Goal: Task Accomplishment & Management: Manage account settings

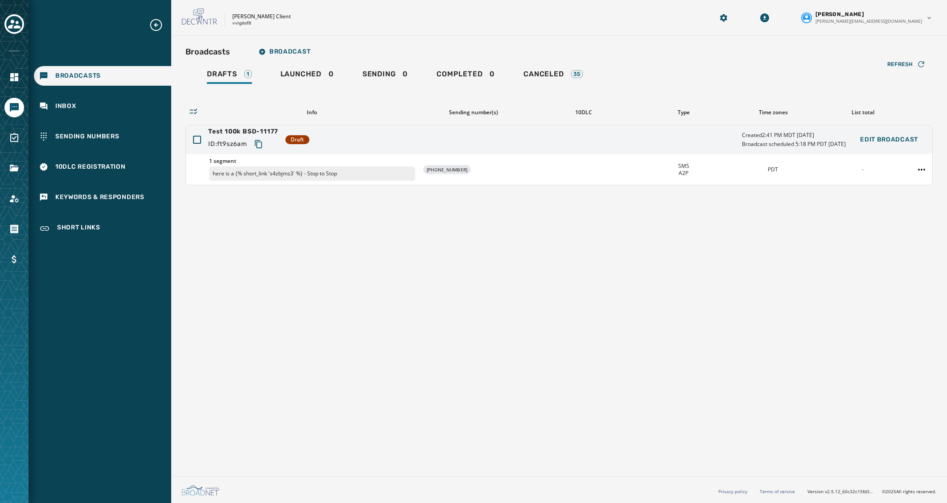
drag, startPoint x: 487, startPoint y: 322, endPoint x: 484, endPoint y: 318, distance: 5.2
click at [487, 322] on div "Broadcasts Broadcast Drafts 1 Launched 0 Sending 0 Completed 0 Canceled 35 Refr…" at bounding box center [559, 254] width 776 height 437
click at [928, 169] on html "Broadcasts Inbox Sending Numbers 10DLC Registration Keywords & Responders Short…" at bounding box center [473, 251] width 947 height 503
click at [908, 181] on div "Duplicate Broadcast" at bounding box center [897, 183] width 65 height 14
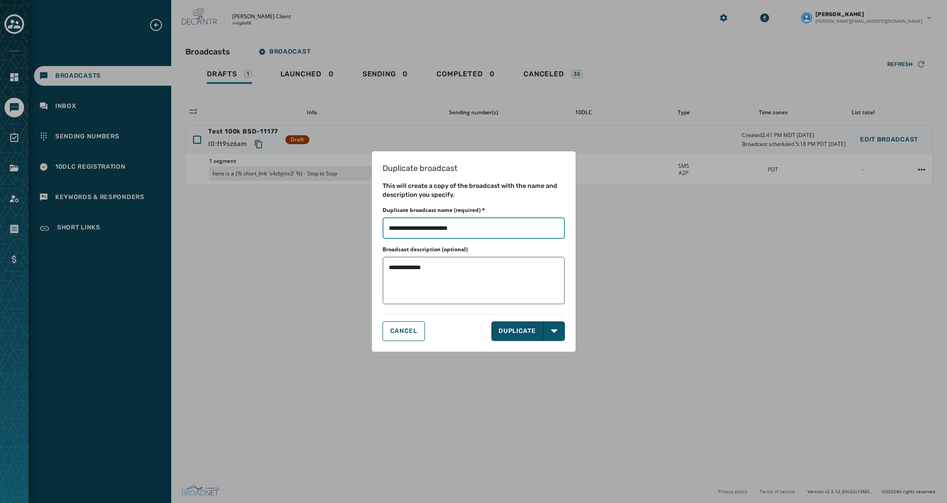
click at [412, 231] on input "Duplicate broadcast name (required) *" at bounding box center [474, 227] width 182 height 21
drag, startPoint x: 493, startPoint y: 229, endPoint x: 451, endPoint y: 228, distance: 41.9
click at [451, 228] on input "Duplicate broadcast name (required) *" at bounding box center [474, 227] width 182 height 21
click at [490, 227] on input "Duplicate broadcast name (required) *" at bounding box center [474, 227] width 182 height 21
type input "**********"
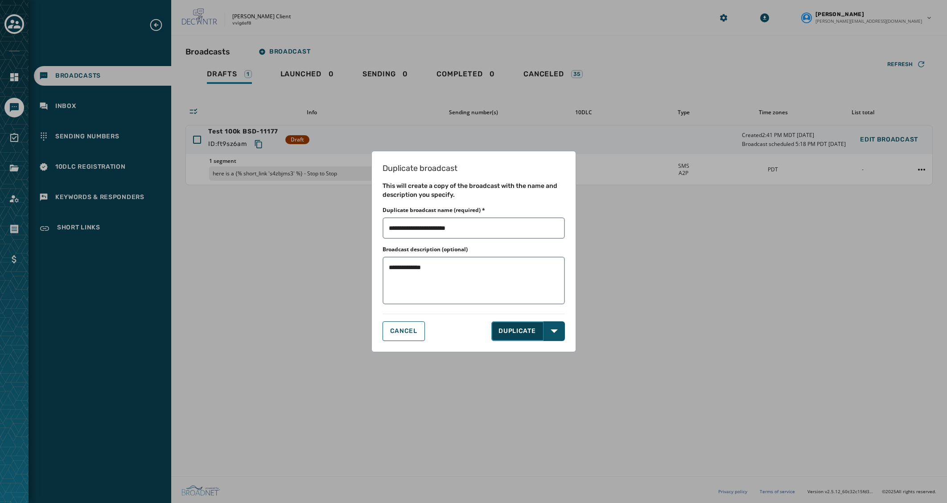
click at [529, 329] on button "DUPLICATE" at bounding box center [517, 331] width 52 height 20
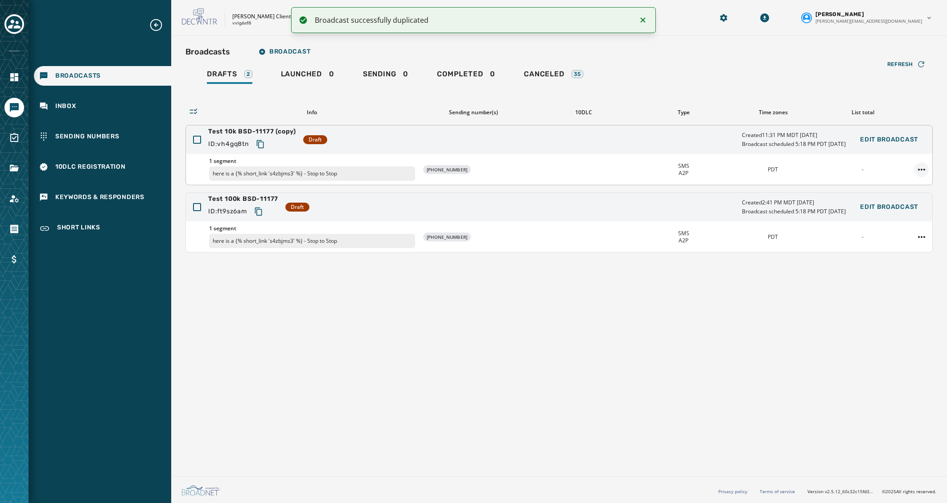
click at [925, 168] on html "Broadcast successfully duplicated Broadcasts Inbox Sending Numbers 10DLC Regist…" at bounding box center [473, 251] width 947 height 503
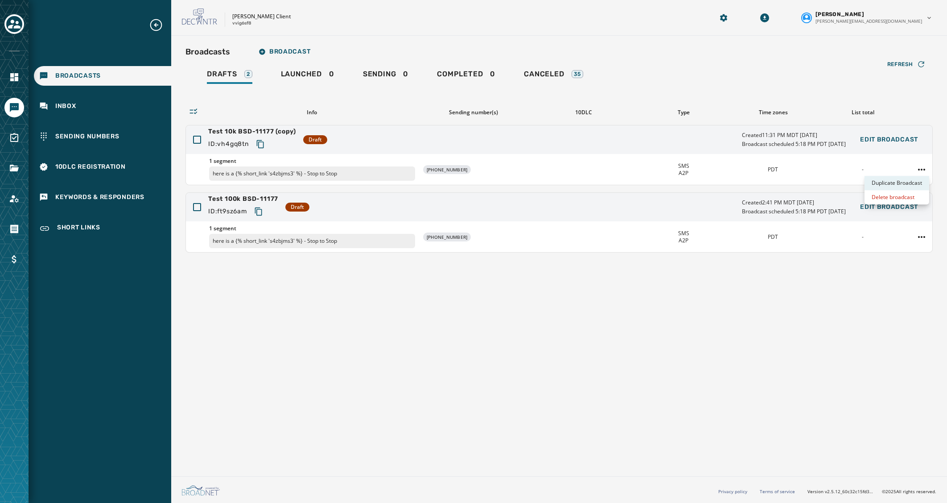
click at [911, 181] on div "Duplicate Broadcast" at bounding box center [897, 183] width 65 height 14
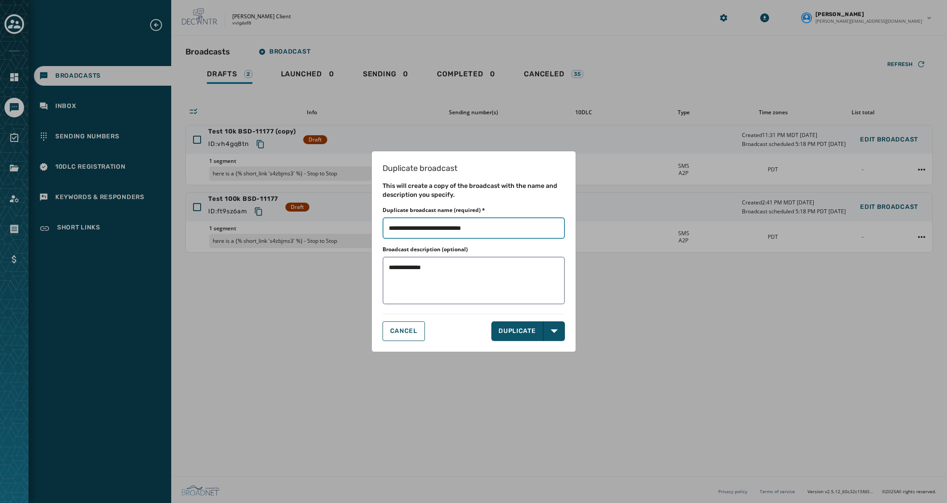
drag, startPoint x: 448, startPoint y: 227, endPoint x: 528, endPoint y: 226, distance: 80.3
click at [528, 226] on input "Duplicate broadcast name (required) *" at bounding box center [474, 227] width 182 height 21
type input "**********"
click at [520, 332] on button "DUPLICATE" at bounding box center [517, 331] width 52 height 20
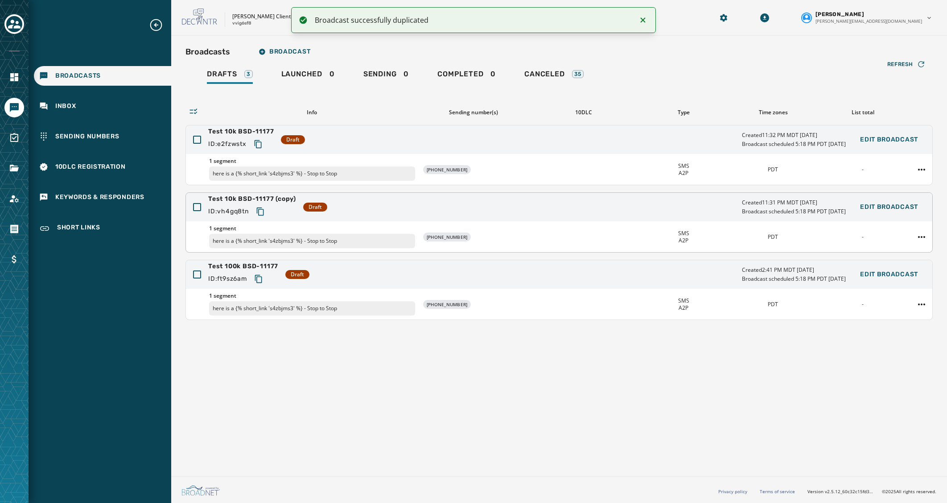
click at [283, 201] on span "Test 10k BSD-11177 (copy)" at bounding box center [252, 198] width 88 height 9
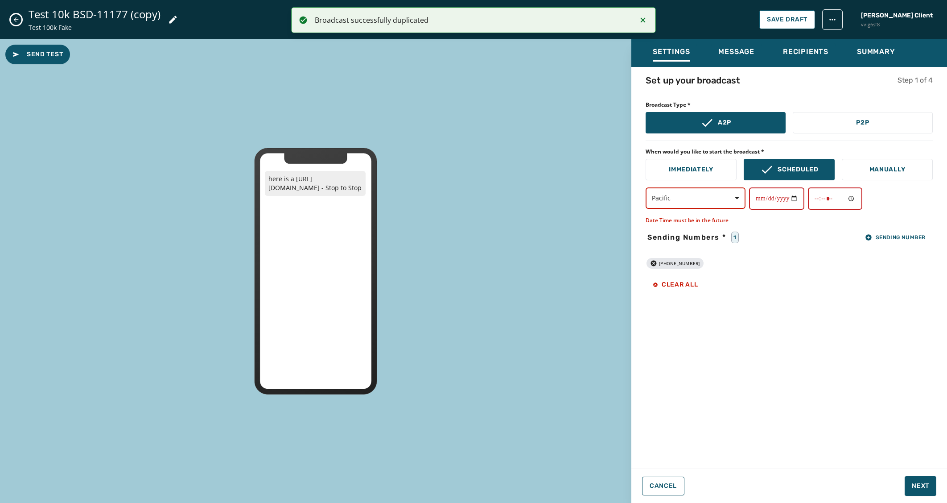
click at [687, 192] on button "Pacific" at bounding box center [696, 197] width 100 height 21
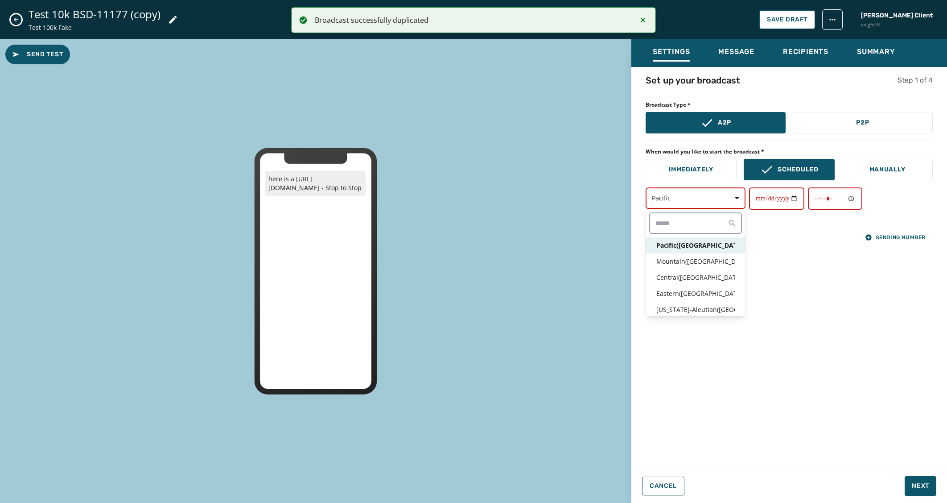
click at [769, 198] on div "**********" at bounding box center [789, 198] width 287 height 22
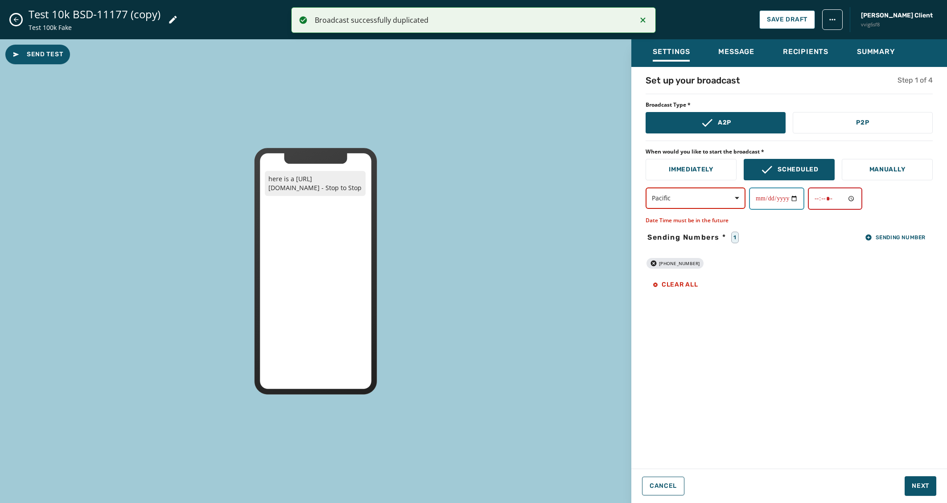
click at [755, 197] on input "**********" at bounding box center [776, 198] width 55 height 22
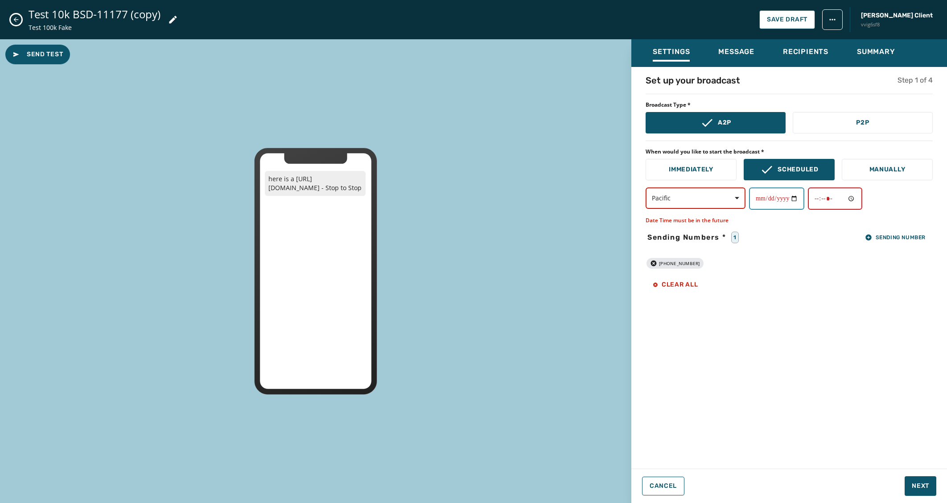
type input "**********"
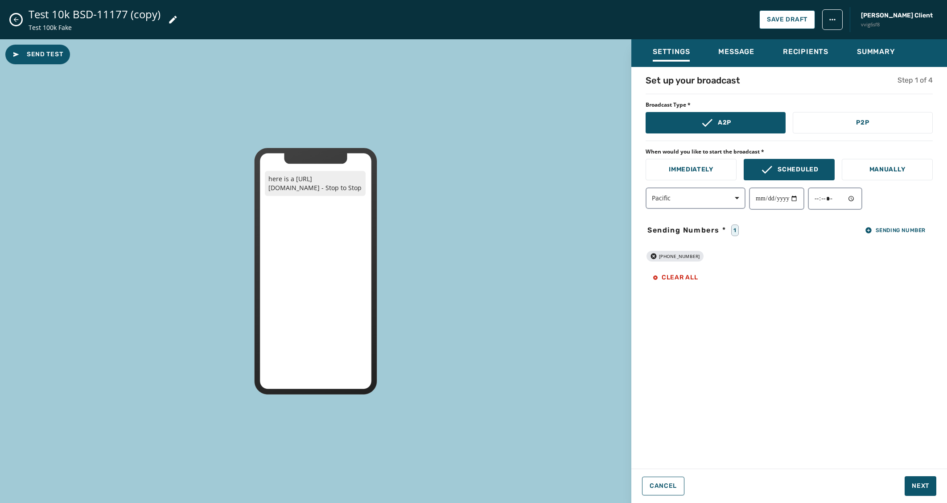
click at [766, 342] on div "**********" at bounding box center [789, 265] width 316 height 382
click at [923, 486] on span "Next" at bounding box center [920, 485] width 17 height 9
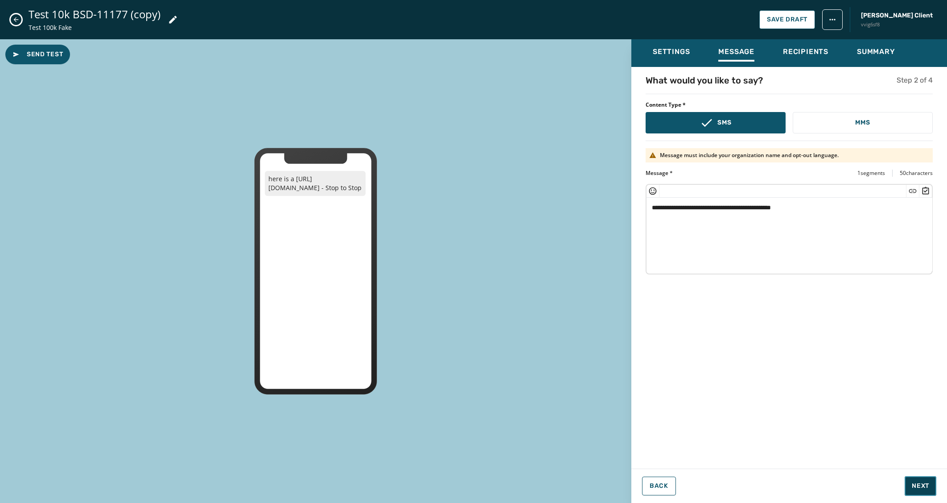
click at [923, 486] on span "Next" at bounding box center [920, 485] width 17 height 9
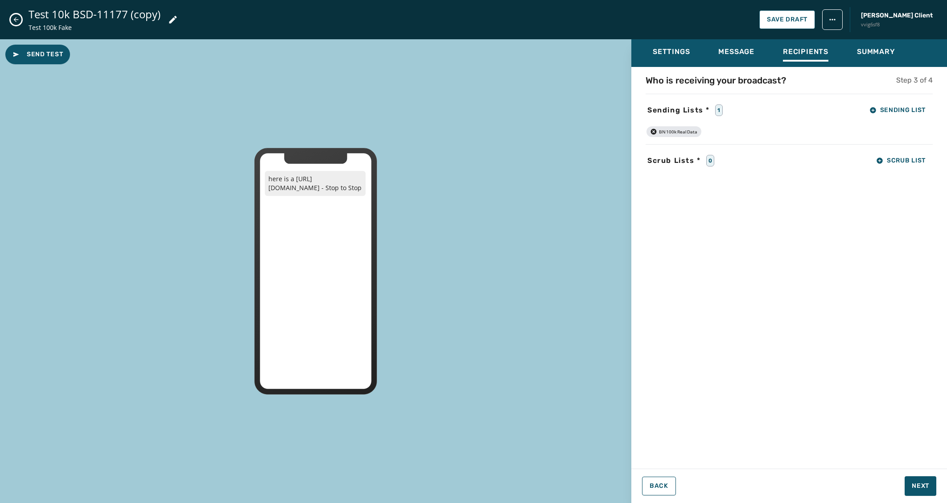
click at [655, 131] on icon "button" at bounding box center [654, 132] width 6 height 6
click at [889, 104] on button "Sending List" at bounding box center [897, 110] width 70 height 18
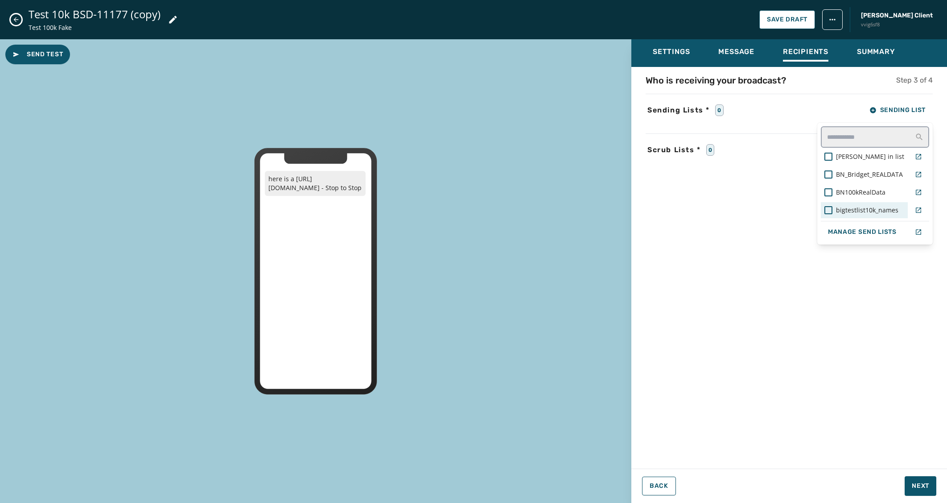
click at [860, 211] on span "bigtestlist10k_names" at bounding box center [867, 210] width 62 height 9
click at [755, 259] on div "Who is receiving your broadcast? Step 3 of 4 Sending Lists * 1 Sending List and…" at bounding box center [789, 265] width 316 height 382
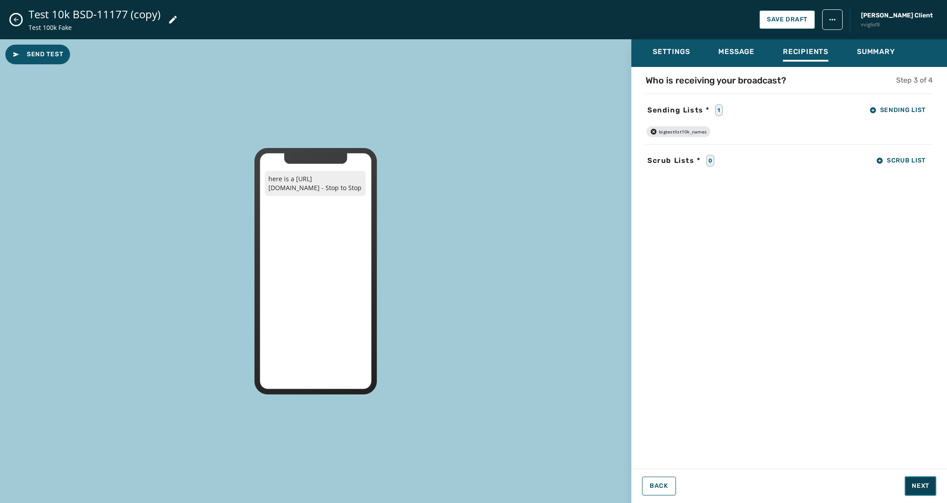
click at [920, 485] on span "Next" at bounding box center [920, 485] width 17 height 9
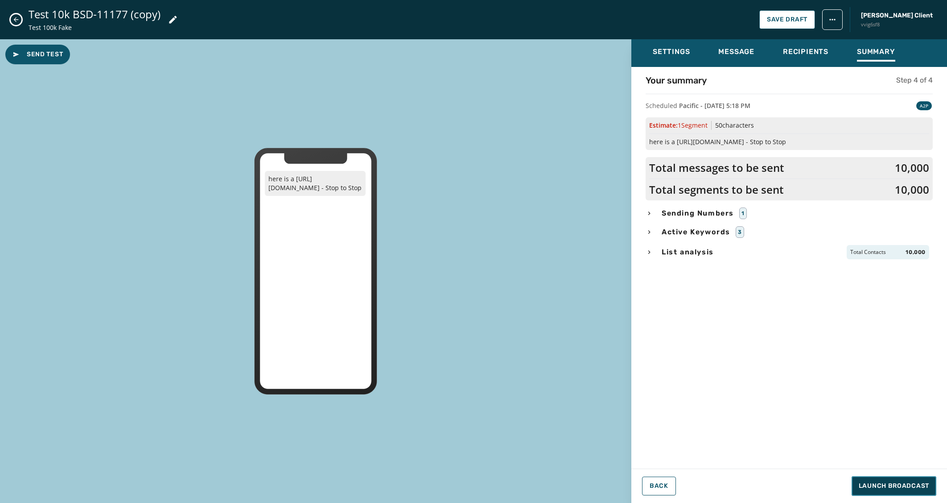
click at [920, 485] on span "Launch Broadcast" at bounding box center [894, 485] width 70 height 9
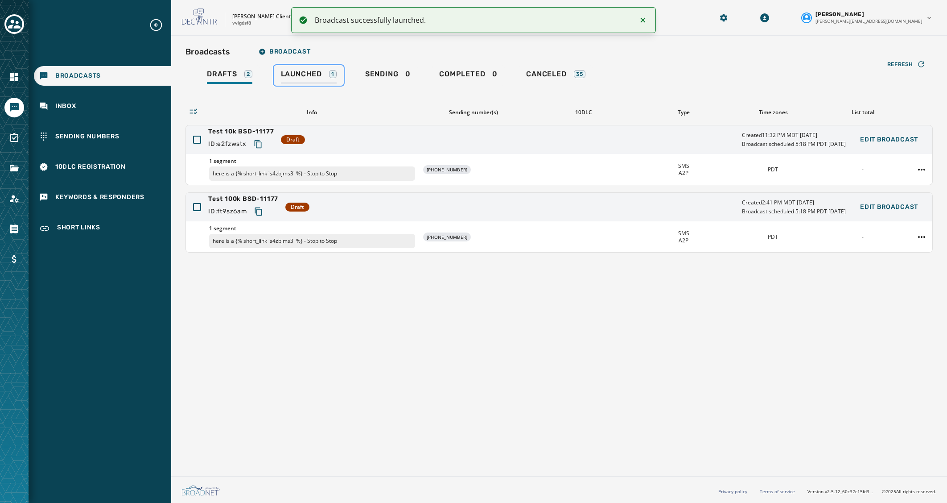
click at [320, 70] on span "Launched" at bounding box center [301, 74] width 41 height 9
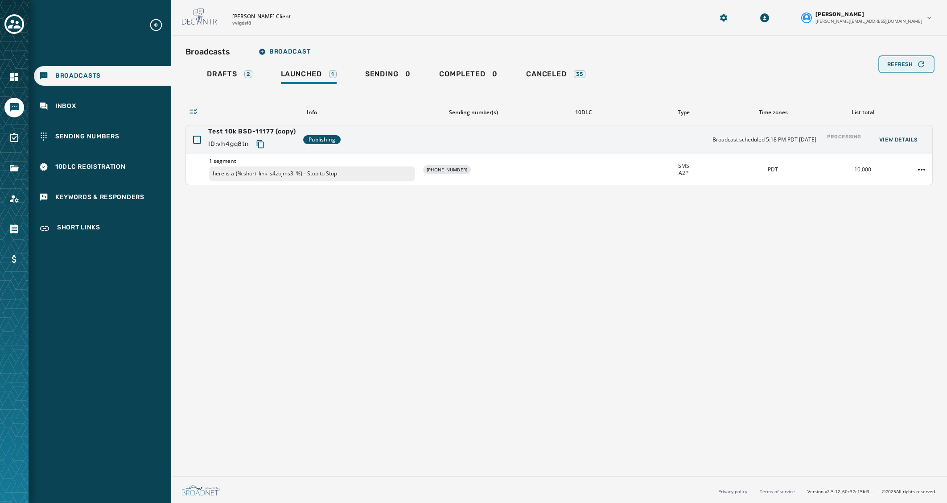
click at [926, 64] on button "Refresh" at bounding box center [906, 64] width 53 height 14
click at [926, 63] on button "Refresh" at bounding box center [906, 64] width 53 height 14
click at [507, 313] on div "Broadcasts Broadcast Drafts 2 Launched 1 Sending 0 Completed 0 Canceled 35 Refr…" at bounding box center [559, 254] width 776 height 437
click at [847, 134] on div "Processing" at bounding box center [844, 140] width 41 height 20
click at [914, 62] on div "Refresh" at bounding box center [906, 64] width 38 height 9
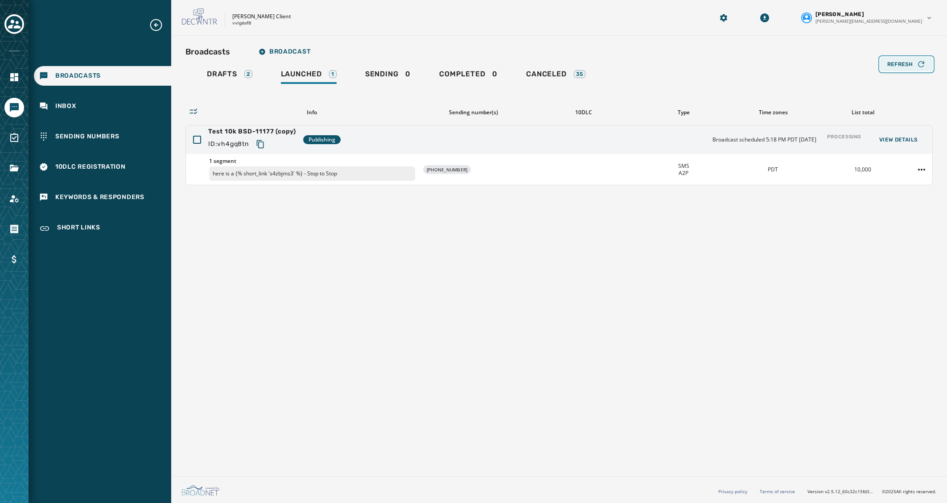
click at [914, 66] on div "Refresh" at bounding box center [906, 64] width 38 height 9
click at [913, 66] on div "Refresh" at bounding box center [906, 64] width 38 height 9
click at [914, 65] on div "Broadcasts Broadcast Drafts 2 Launched 1 Sending 0 Completed 0 Canceled 35 Load…" at bounding box center [558, 114] width 747 height 142
click at [914, 65] on div "Refresh" at bounding box center [906, 64] width 38 height 9
click at [914, 65] on div "Drafts 2 Launched 1 Sending 0 Completed 0 Canceled 35" at bounding box center [558, 75] width 747 height 21
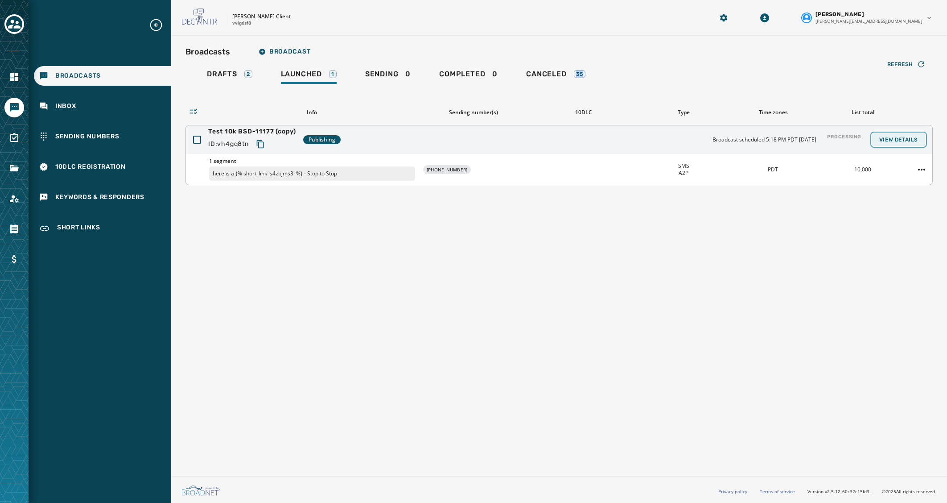
click at [886, 136] on span "View Details" at bounding box center [898, 139] width 39 height 7
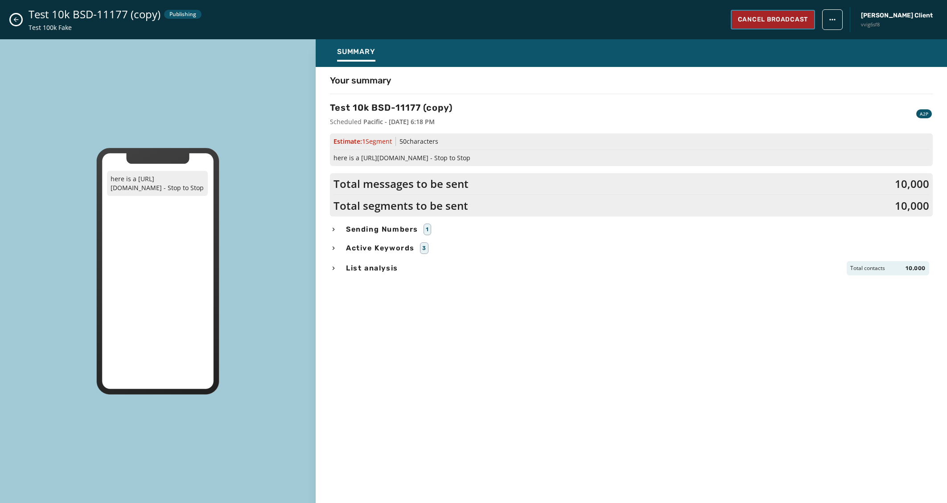
click at [806, 26] on button "Cancel Broadcast" at bounding box center [773, 20] width 84 height 20
click at [808, 21] on span "Cancel Broadcast" at bounding box center [773, 19] width 70 height 9
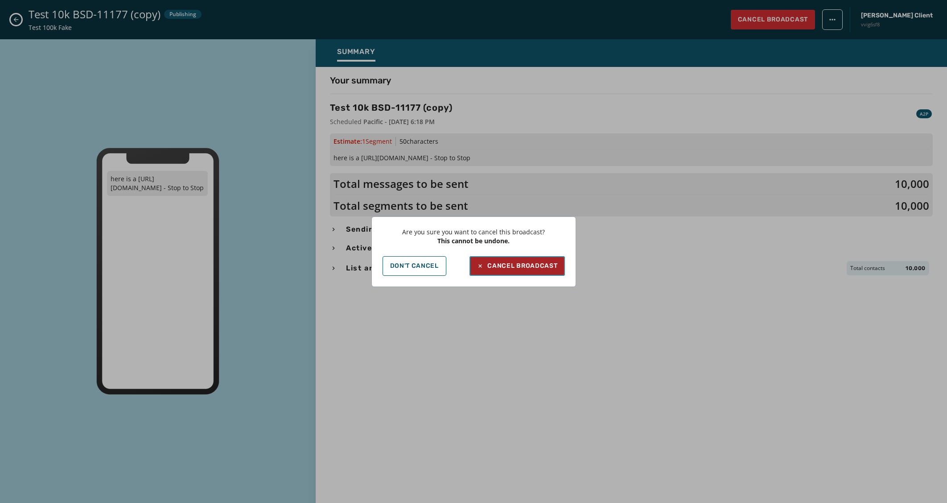
click at [528, 262] on div "Cancel Broadcast" at bounding box center [517, 265] width 81 height 9
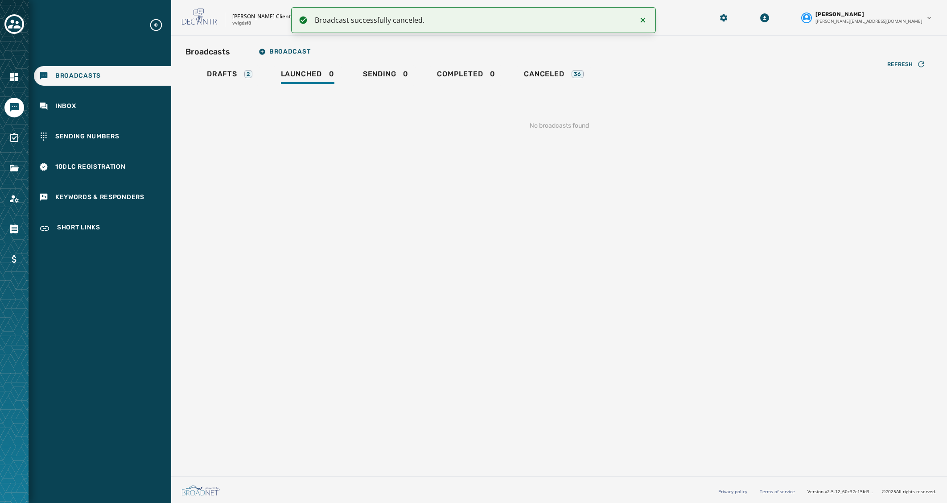
drag, startPoint x: 528, startPoint y: 217, endPoint x: 527, endPoint y: 202, distance: 15.2
drag, startPoint x: 527, startPoint y: 202, endPoint x: 537, endPoint y: 186, distance: 18.4
click at [537, 186] on div "Broadcasts Broadcast Drafts 2 Launched 0 Sending 0 Completed 0 Canceled 36 Refr…" at bounding box center [559, 254] width 776 height 437
drag, startPoint x: 408, startPoint y: 381, endPoint x: 228, endPoint y: 306, distance: 194.3
click at [406, 380] on div "Broadcasts Broadcast Drafts 2 Launched 0 Sending 0 Completed 0 Canceled 36 Refr…" at bounding box center [559, 254] width 776 height 437
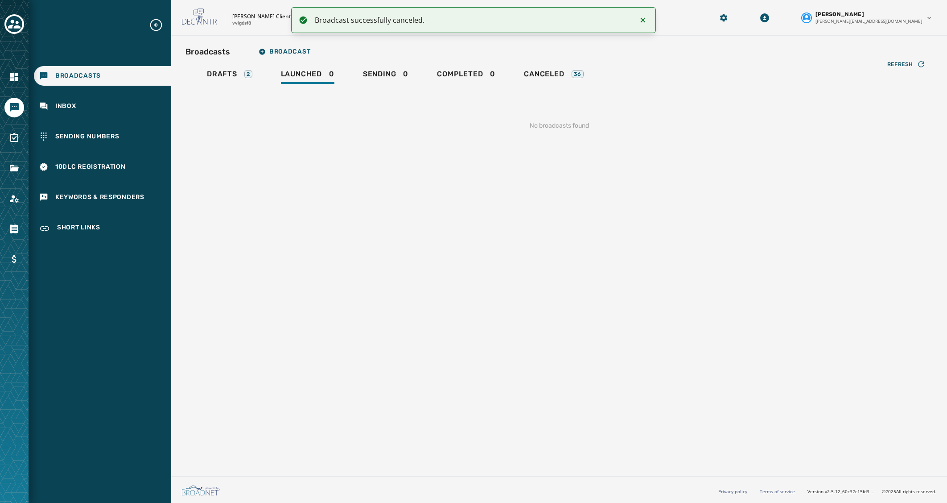
click at [715, 191] on div "Broadcasts Broadcast Drafts 2 Launched 0 Sending 0 Completed 0 Canceled 36 Refr…" at bounding box center [559, 254] width 776 height 437
click at [465, 241] on div "Broadcasts Broadcast Drafts 2 Launched 0 Sending 0 Completed 0 Canceled 36 Refr…" at bounding box center [559, 254] width 776 height 437
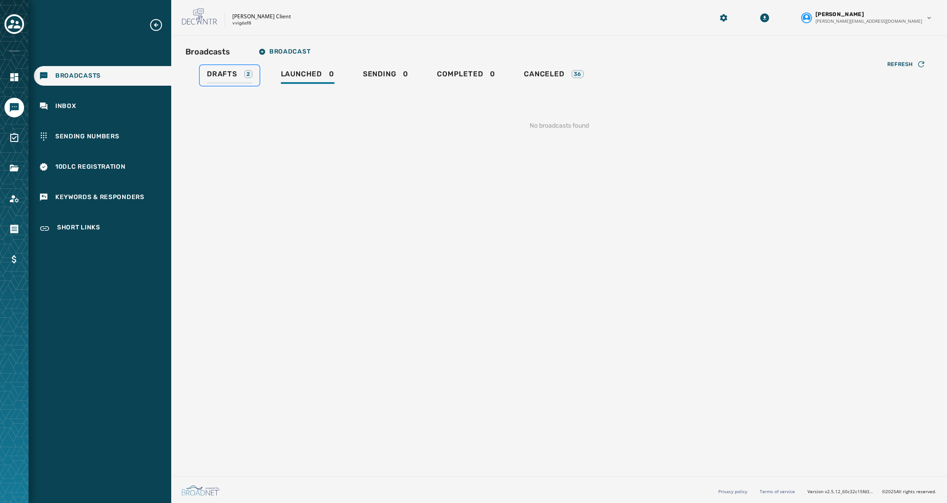
click at [205, 78] on link "Drafts 2" at bounding box center [230, 75] width 60 height 21
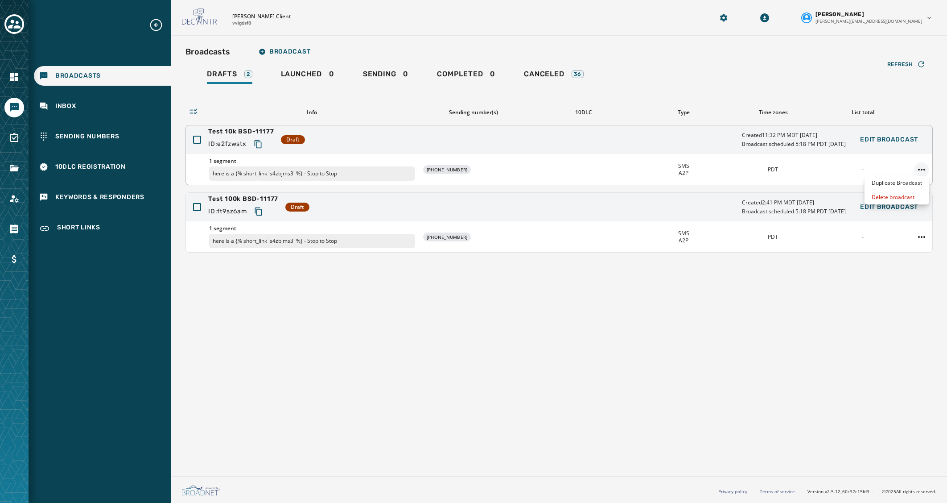
click at [919, 168] on html "Broadcasts Inbox Sending Numbers 10DLC Registration Keywords & Responders Short…" at bounding box center [473, 251] width 947 height 503
click at [914, 181] on div "Duplicate Broadcast" at bounding box center [897, 183] width 65 height 14
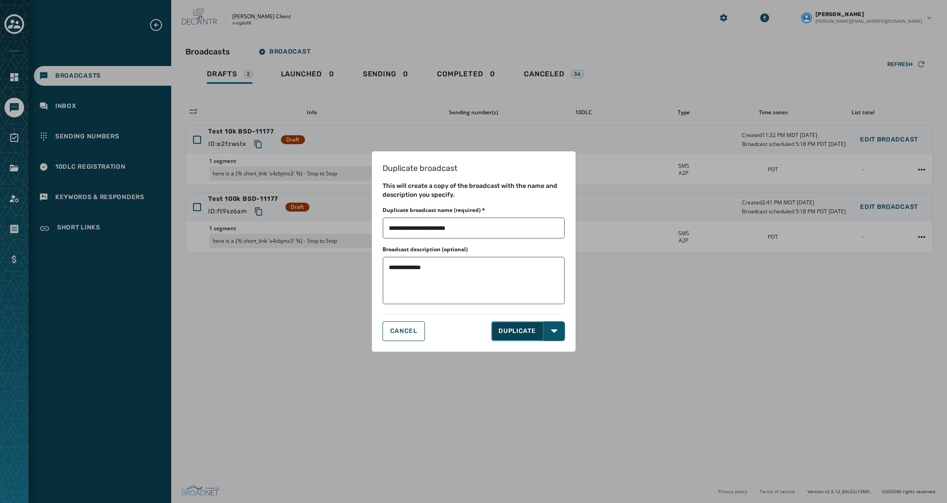
click at [514, 333] on button "DUPLICATE" at bounding box center [517, 331] width 52 height 20
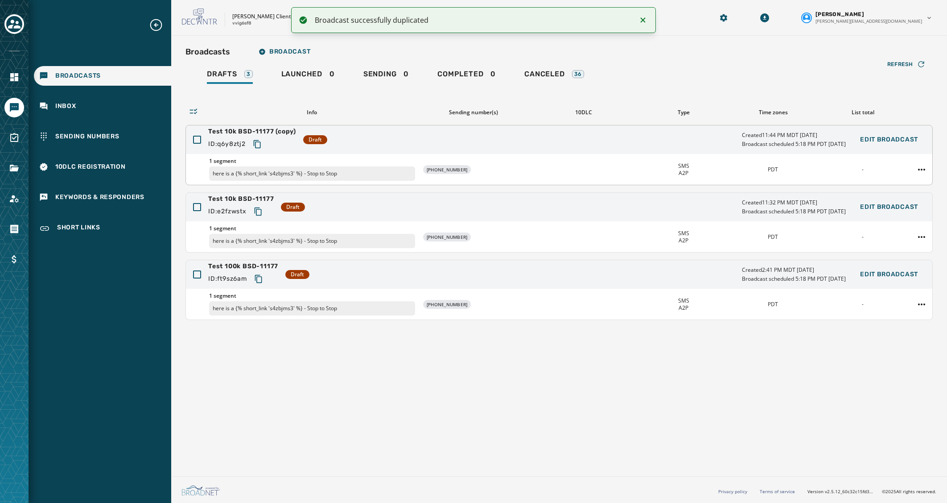
click at [286, 133] on span "Test 10k BSD-11177 (copy)" at bounding box center [252, 131] width 88 height 9
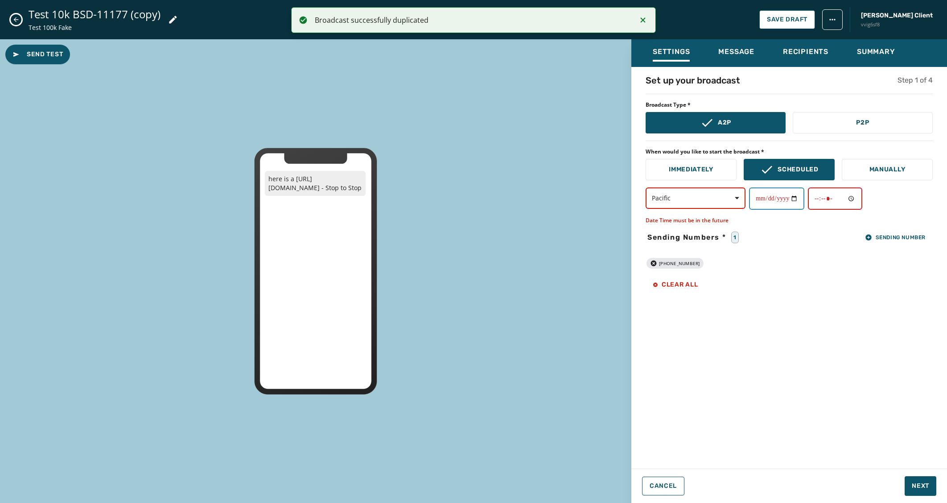
click at [783, 196] on input "**********" at bounding box center [776, 198] width 55 height 22
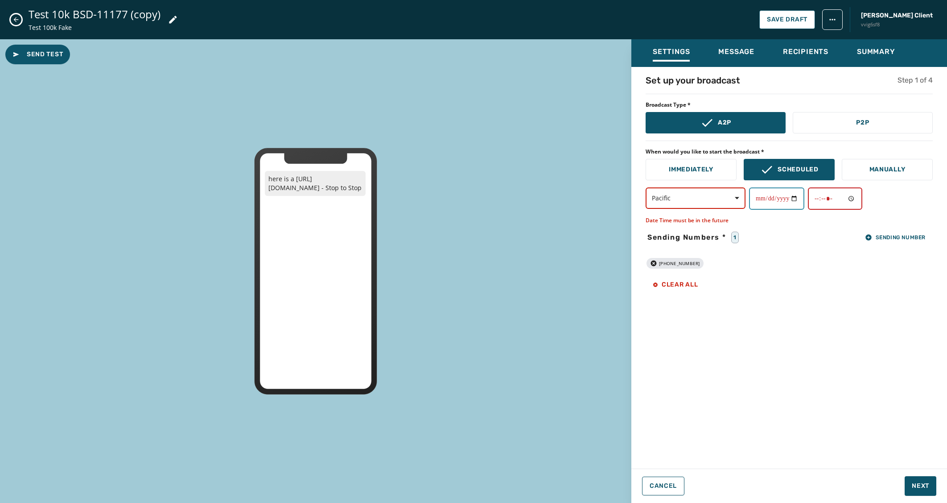
click at [762, 198] on input "**********" at bounding box center [776, 198] width 55 height 22
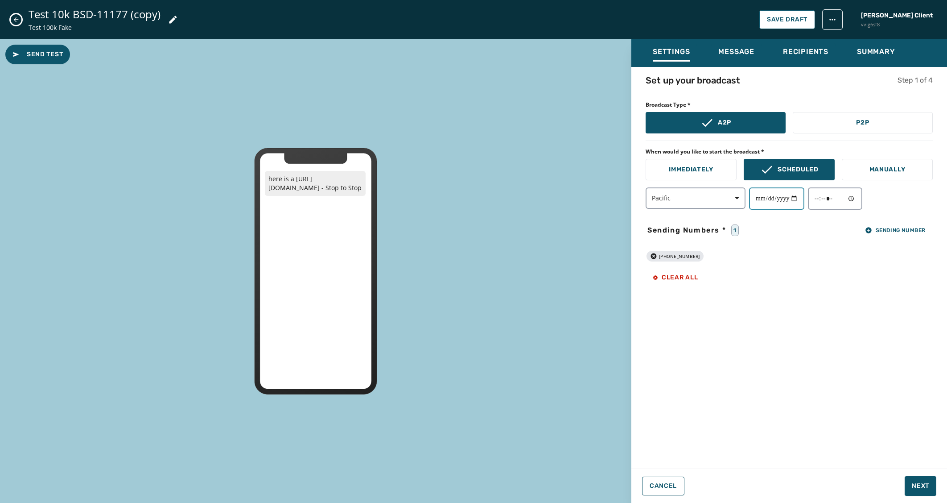
type input "**********"
click at [797, 289] on div "**********" at bounding box center [789, 265] width 316 height 382
click at [925, 484] on span "Next" at bounding box center [920, 485] width 17 height 9
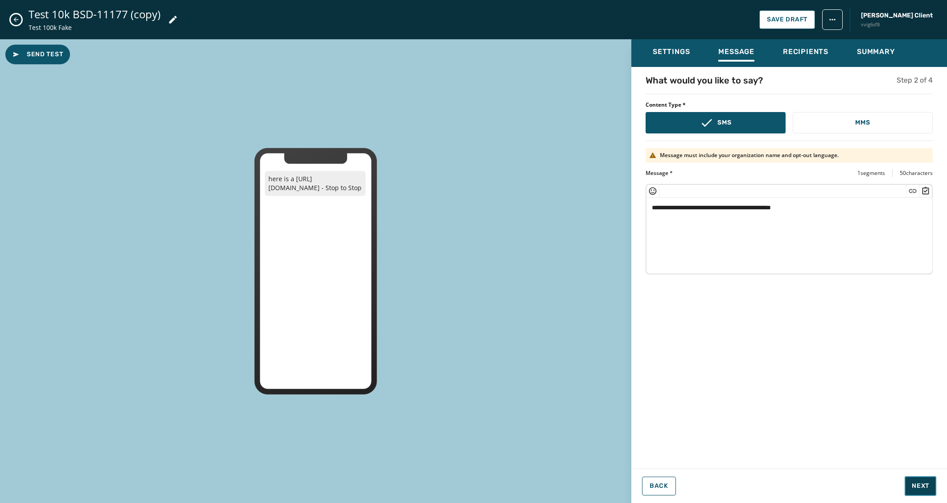
click at [924, 486] on span "Next" at bounding box center [920, 485] width 17 height 9
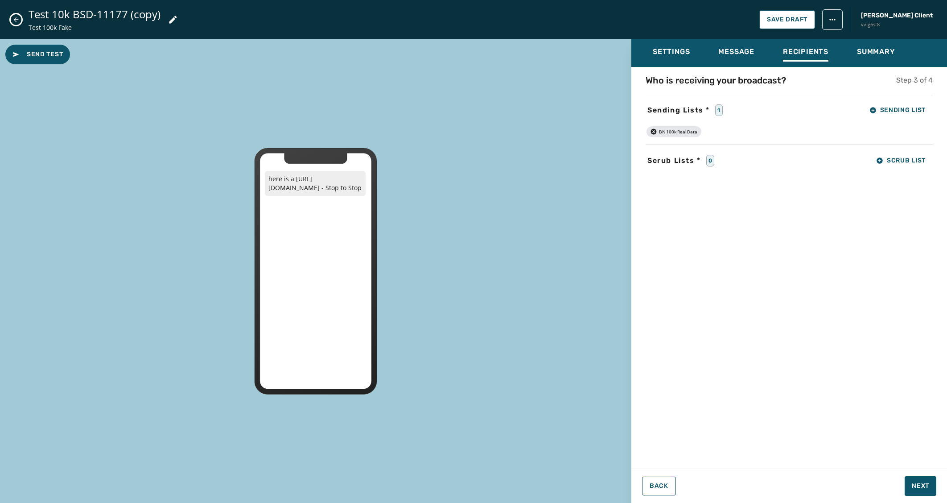
click at [654, 131] on icon "button" at bounding box center [653, 131] width 7 height 7
click at [909, 113] on span "Sending List" at bounding box center [897, 110] width 56 height 7
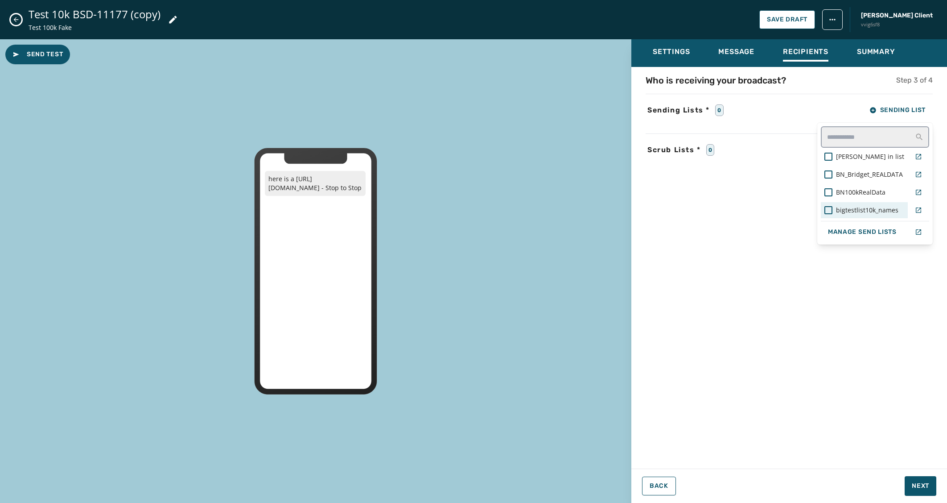
click at [872, 215] on div "bigtestlist10k_names" at bounding box center [864, 210] width 87 height 16
click at [755, 268] on div "Who is receiving your broadcast? Step 3 of 4 Sending Lists * 1 Sending List and…" at bounding box center [789, 265] width 316 height 382
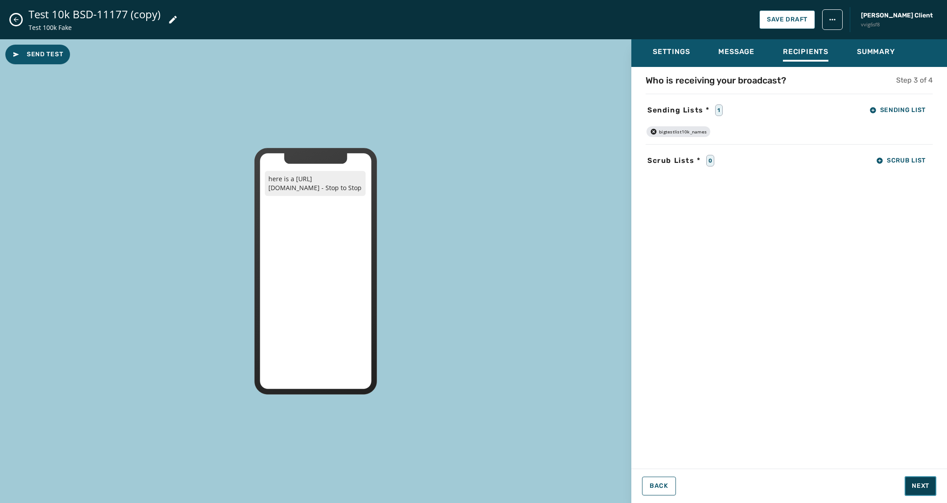
click at [915, 482] on span "Next" at bounding box center [920, 485] width 17 height 9
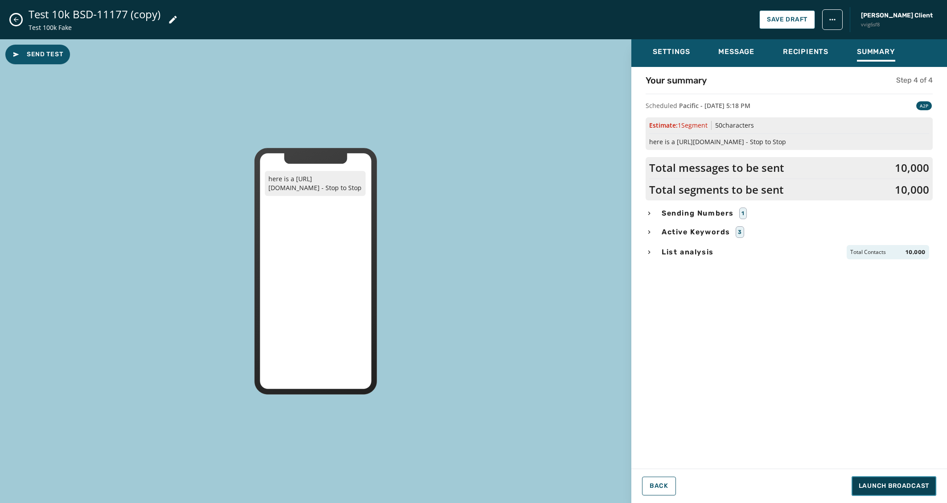
click at [918, 484] on span "Launch Broadcast" at bounding box center [894, 485] width 70 height 9
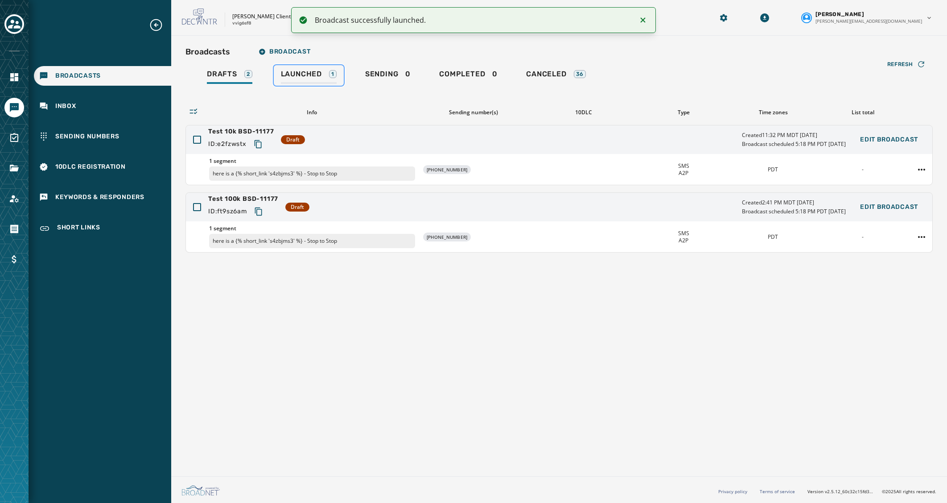
click at [330, 74] on div "1" at bounding box center [333, 74] width 8 height 8
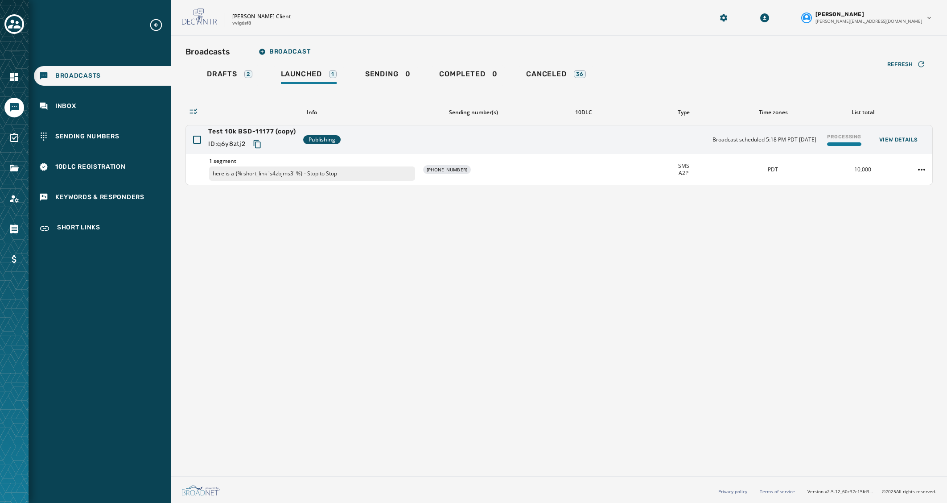
click at [856, 345] on div "Broadcasts Broadcast Drafts 2 Launched 1 Sending 0 Completed 0 Canceled 36 Refr…" at bounding box center [559, 254] width 776 height 437
click at [845, 136] on div "Processing" at bounding box center [844, 140] width 41 height 20
click at [832, 297] on div "Broadcasts Broadcast Drafts 2 Launched 1 Sending 0 Completed 0 Canceled 36 Refr…" at bounding box center [559, 254] width 776 height 437
click at [893, 141] on span "View Details" at bounding box center [898, 139] width 39 height 7
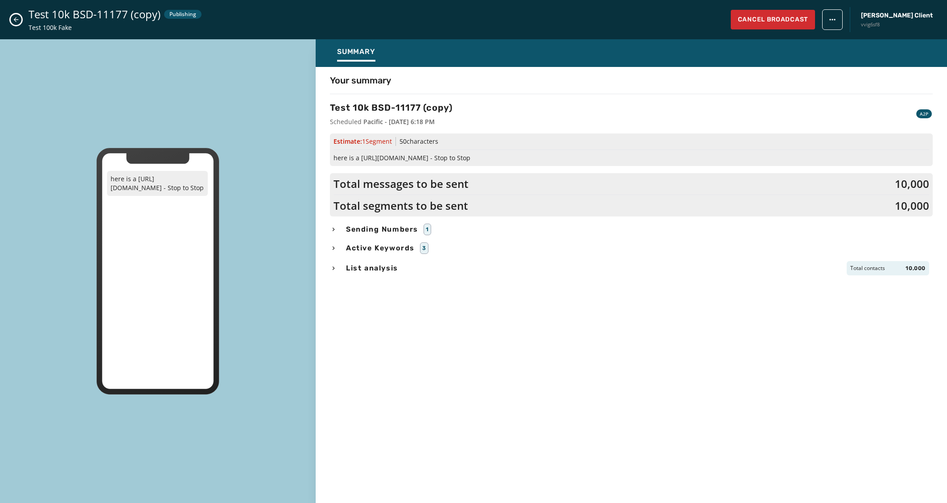
click at [372, 244] on span "Active Keywords" at bounding box center [380, 248] width 72 height 11
click at [373, 245] on span "Active Keywords" at bounding box center [380, 248] width 72 height 11
click at [20, 21] on button "Close admin drawer" at bounding box center [16, 19] width 11 height 11
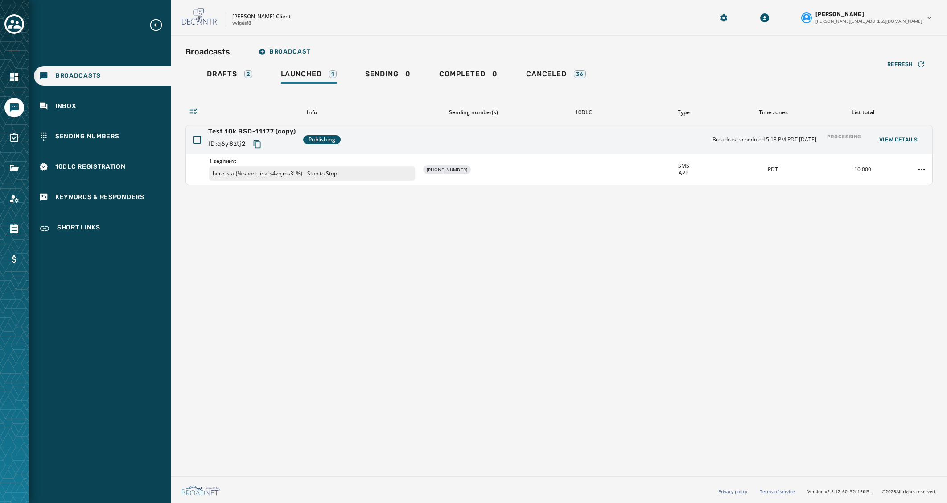
click at [467, 363] on div "Broadcasts Broadcast Drafts 2 Launched 1 Sending 0 Completed 0 Canceled 36 Refr…" at bounding box center [559, 254] width 776 height 437
click at [502, 394] on div "Broadcasts Broadcast Drafts 2 Launched 1 Sending 0 Completed 0 Canceled 36 Refr…" at bounding box center [559, 254] width 776 height 437
click at [369, 293] on div "Broadcasts Broadcast Drafts 2 Launched 1 Sending 0 Completed 0 Canceled 36 Refr…" at bounding box center [559, 254] width 776 height 437
click at [235, 80] on div "Drafts 2" at bounding box center [229, 77] width 45 height 14
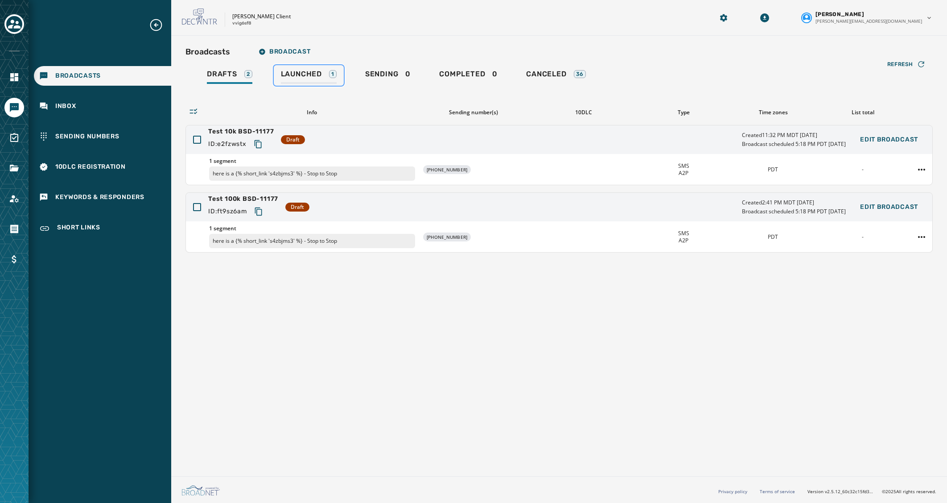
click at [293, 76] on span "Launched" at bounding box center [301, 74] width 41 height 9
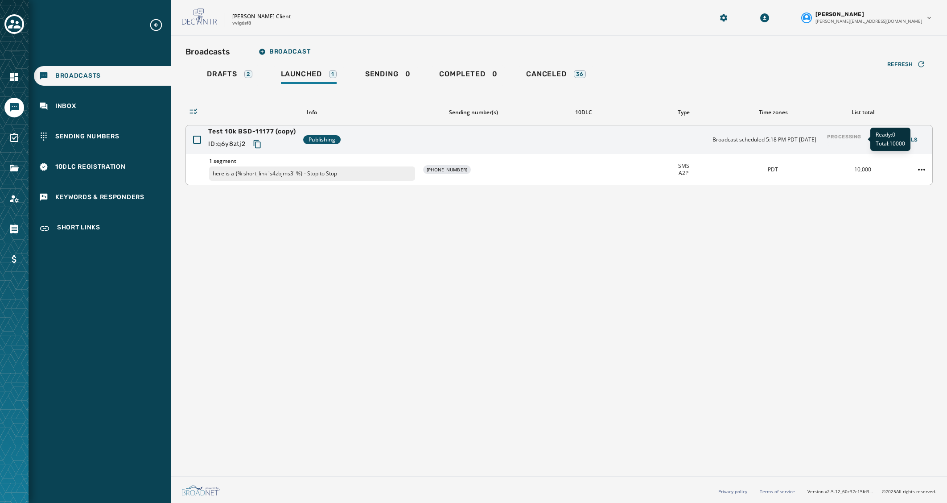
click at [840, 136] on div "Processing" at bounding box center [844, 140] width 41 height 20
click at [912, 67] on span "Refresh" at bounding box center [900, 64] width 26 height 7
click at [903, 134] on button "View Details" at bounding box center [898, 139] width 53 height 12
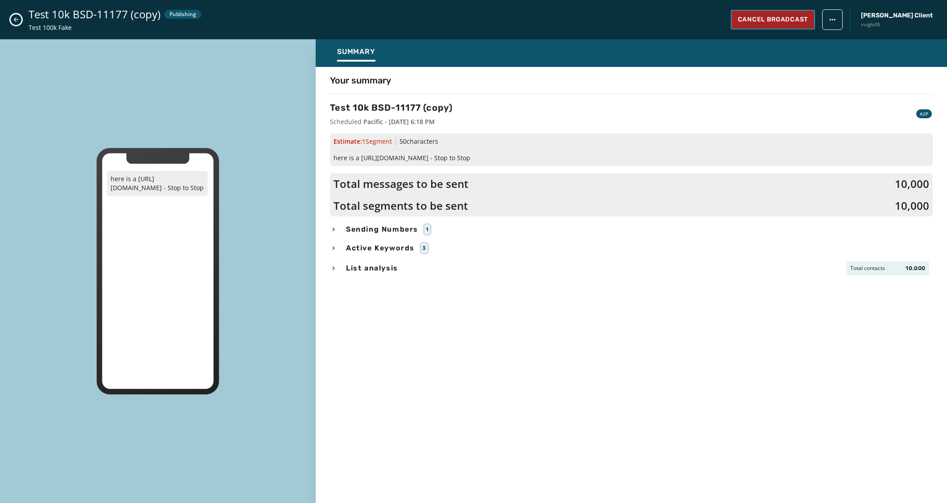
click at [808, 19] on span "Cancel Broadcast" at bounding box center [773, 19] width 70 height 9
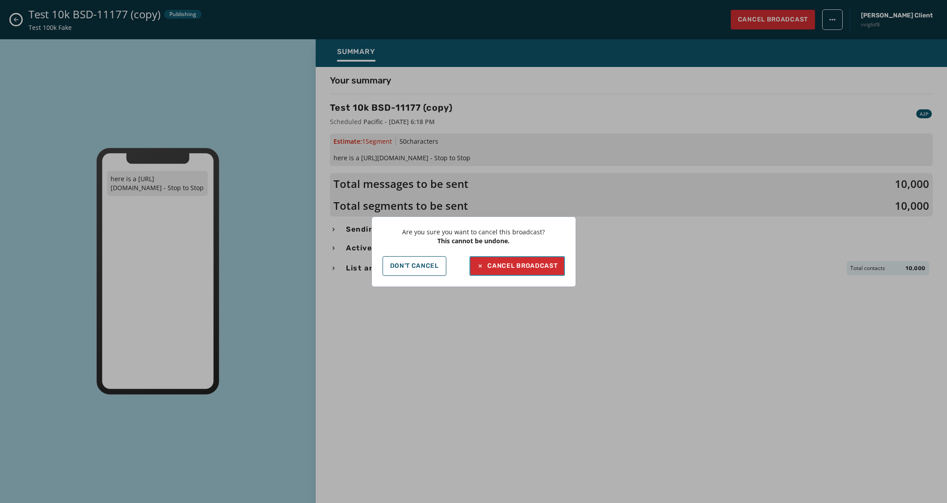
click at [537, 270] on div "Cancel Broadcast" at bounding box center [517, 265] width 81 height 9
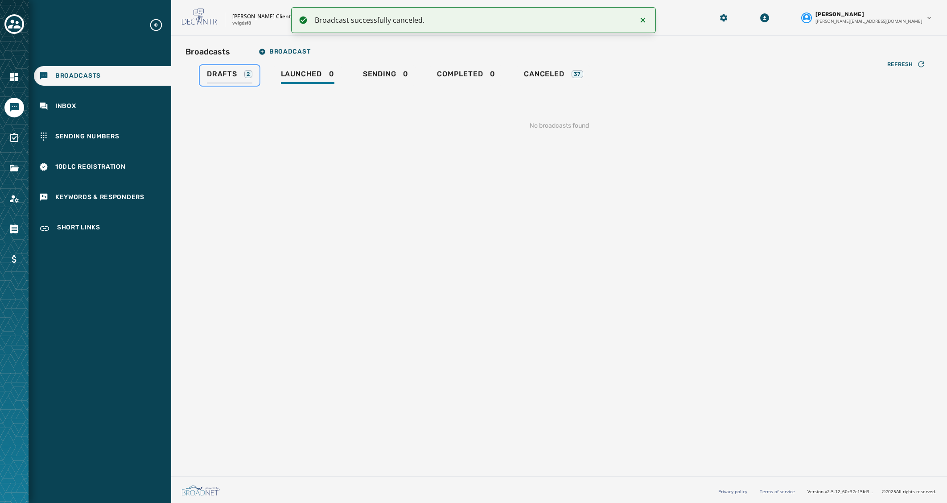
click at [228, 80] on div "Drafts 2" at bounding box center [229, 77] width 45 height 14
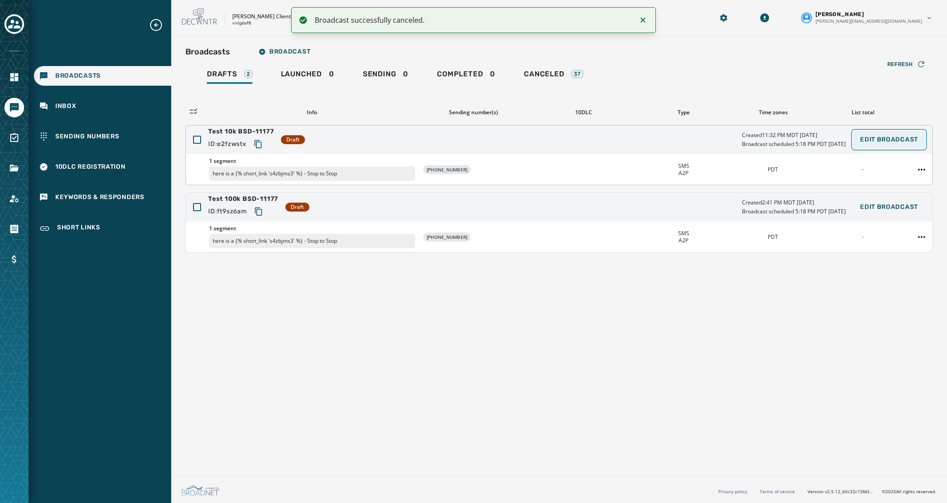
click at [894, 138] on span "Edit Broadcast" at bounding box center [889, 139] width 58 height 7
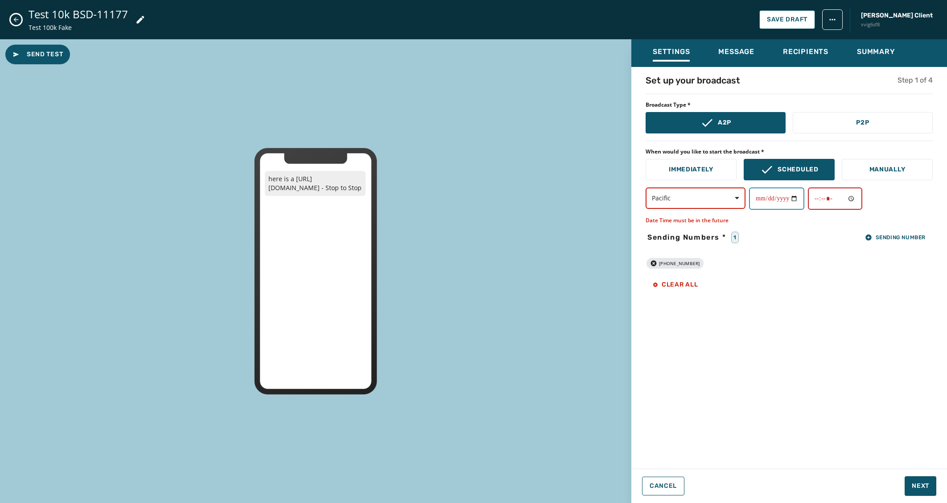
click at [757, 198] on input "**********" at bounding box center [776, 198] width 55 height 22
type input "**********"
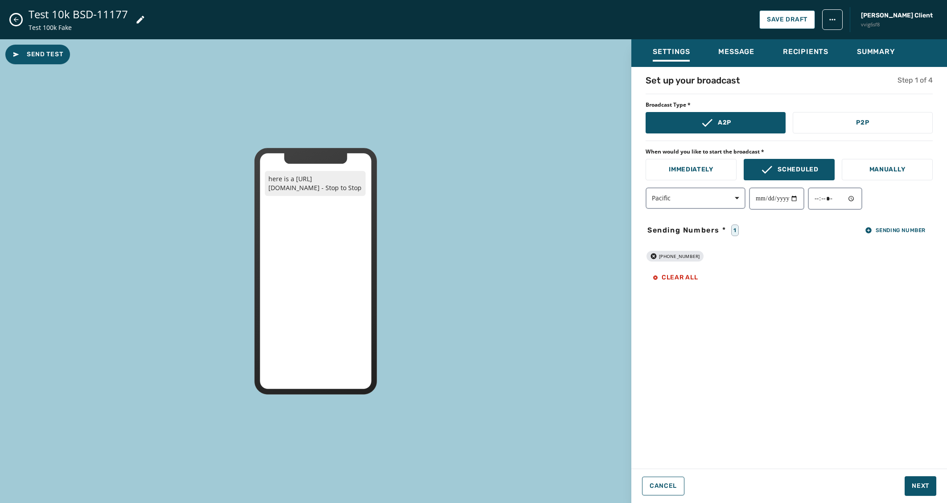
click at [782, 280] on div "+1 231 290-8929 Clear all" at bounding box center [789, 264] width 287 height 43
click at [919, 487] on span "Next" at bounding box center [920, 485] width 17 height 9
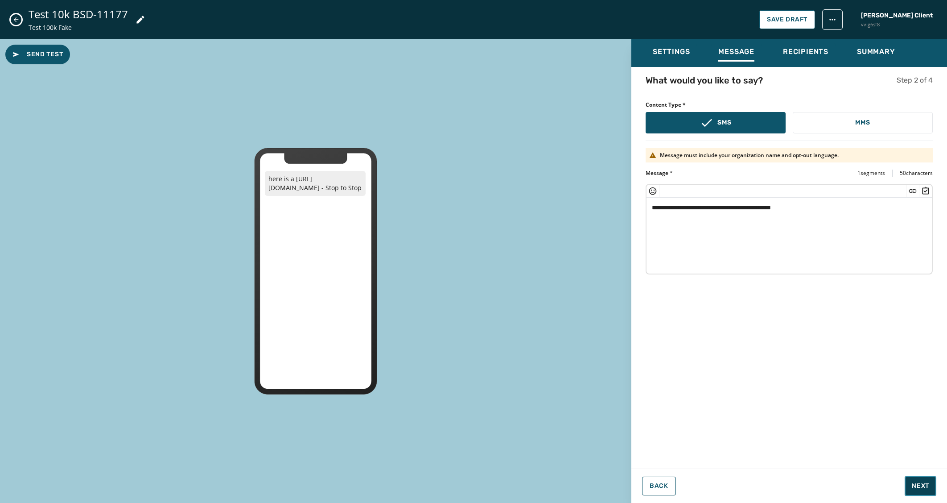
click at [919, 487] on span "Next" at bounding box center [920, 485] width 17 height 9
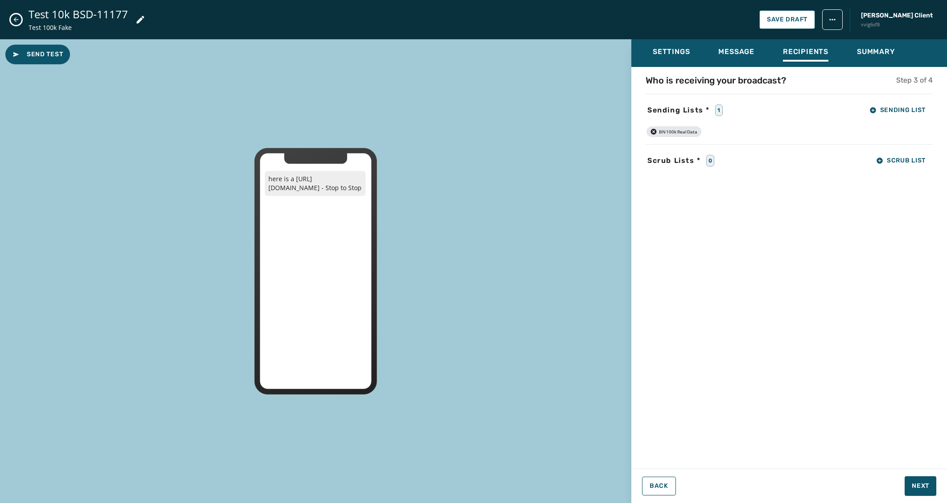
click at [654, 132] on icon "button" at bounding box center [653, 131] width 7 height 7
click at [895, 107] on span "Sending List" at bounding box center [897, 110] width 56 height 7
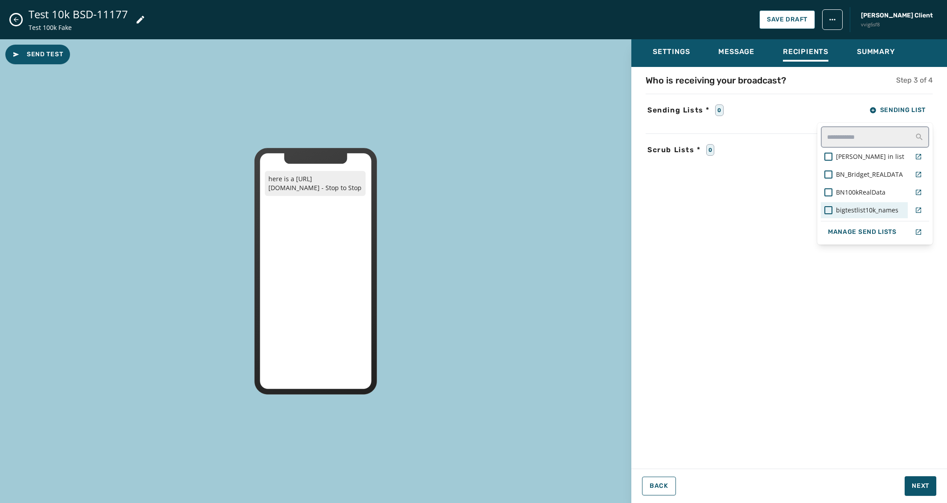
click at [874, 209] on span "bigtestlist10k_names" at bounding box center [867, 210] width 62 height 9
click at [808, 346] on div "Who is receiving your broadcast? Step 3 of 4 Sending Lists * 1 Sending List and…" at bounding box center [789, 265] width 316 height 382
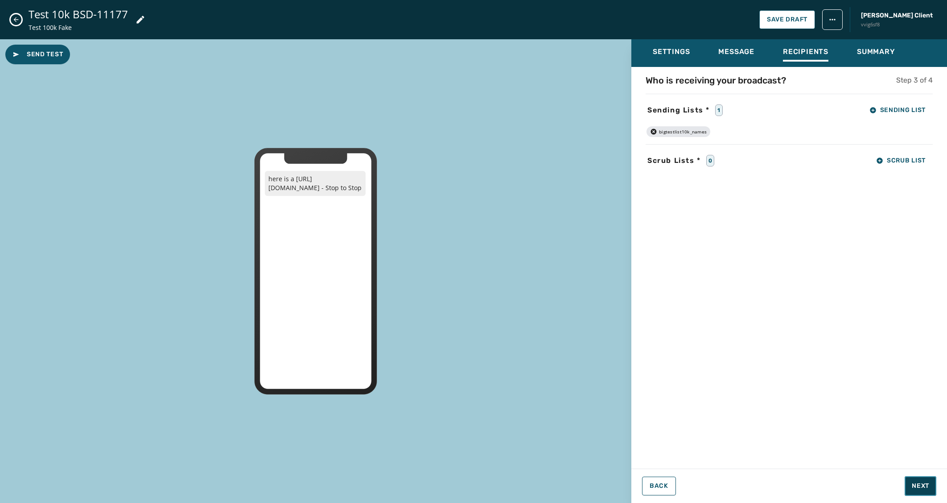
click at [909, 482] on button "Next" at bounding box center [921, 486] width 32 height 20
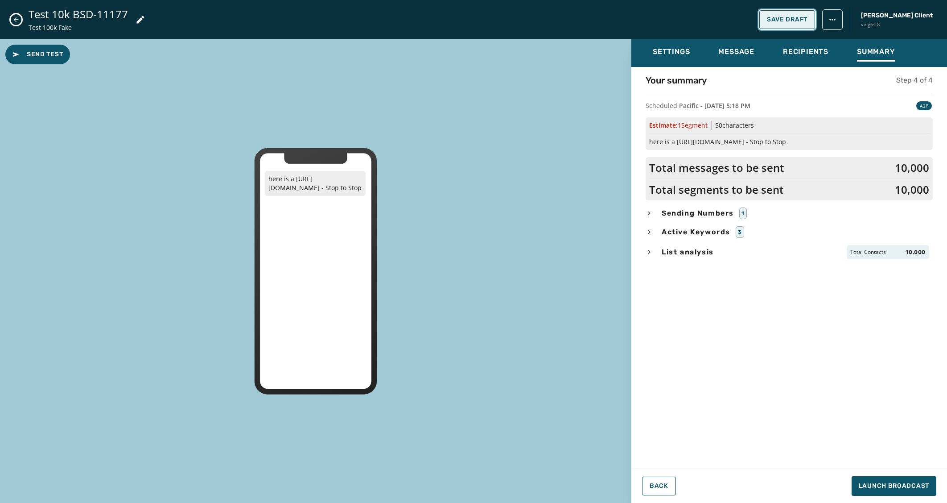
click at [808, 16] on span "Save Draft" at bounding box center [787, 19] width 41 height 7
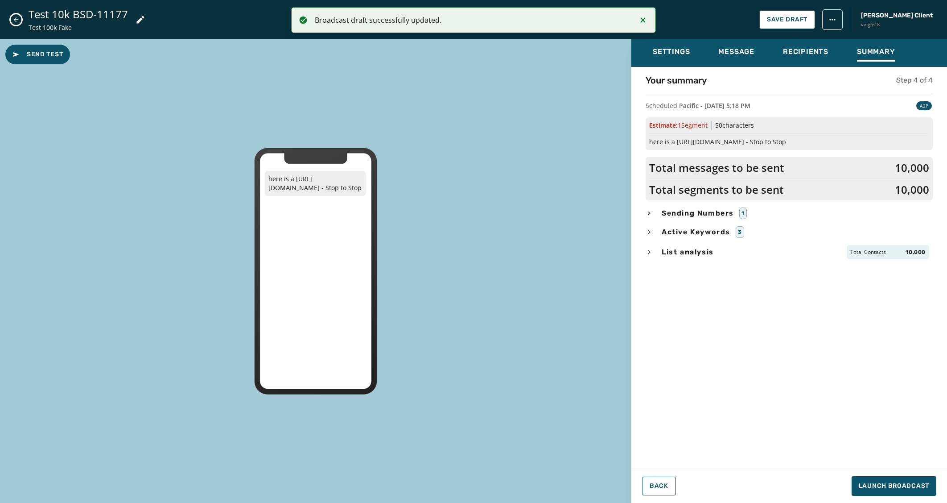
click at [872, 18] on html "Broadcast draft successfully updated. Broadcasts Inbox Sending Numbers 10DLC Re…" at bounding box center [473, 251] width 947 height 503
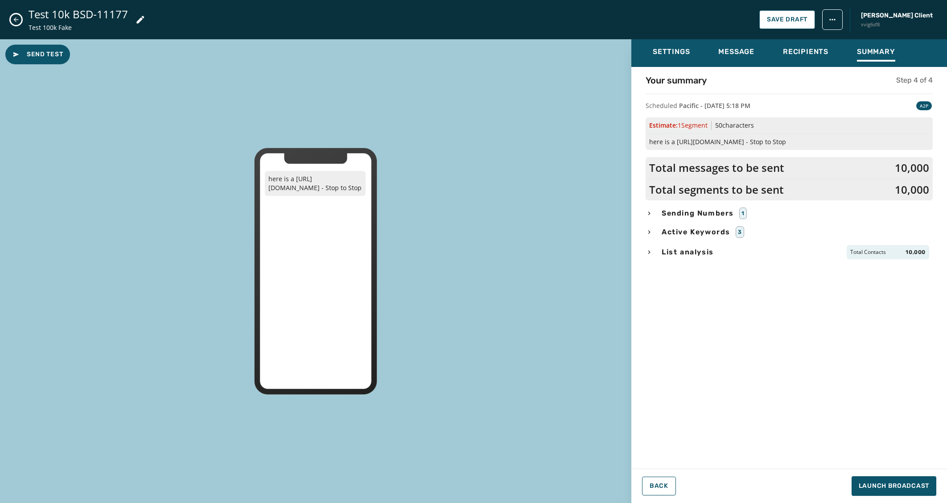
click at [16, 19] on icon "Close admin drawer" at bounding box center [15, 19] width 7 height 7
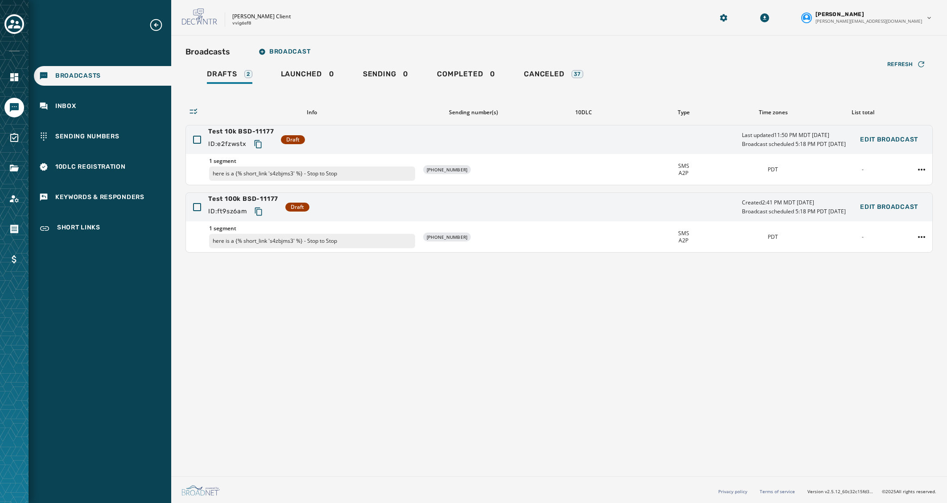
click at [923, 173] on html "Broadcasts Inbox Sending Numbers 10DLC Registration Keywords & Responders Short…" at bounding box center [473, 251] width 947 height 503
click at [901, 183] on div "Duplicate Broadcast" at bounding box center [897, 183] width 65 height 14
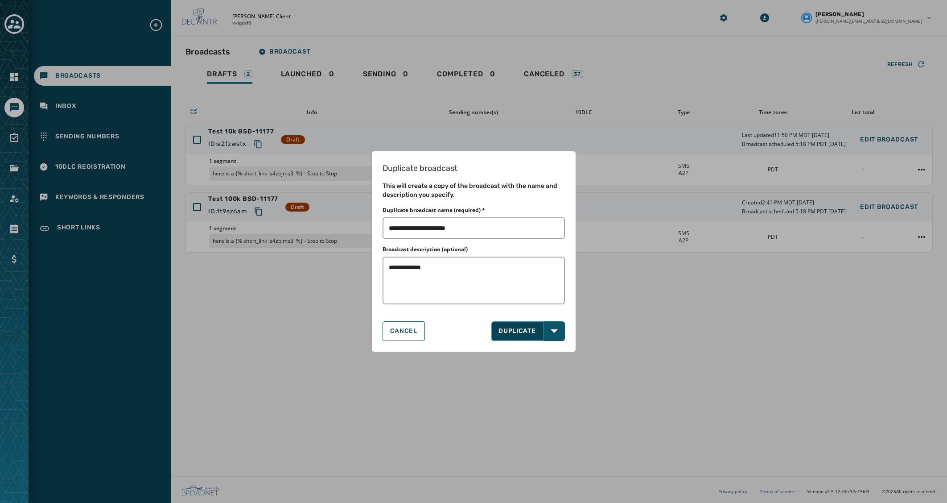
click at [535, 333] on button "DUPLICATE" at bounding box center [517, 331] width 52 height 20
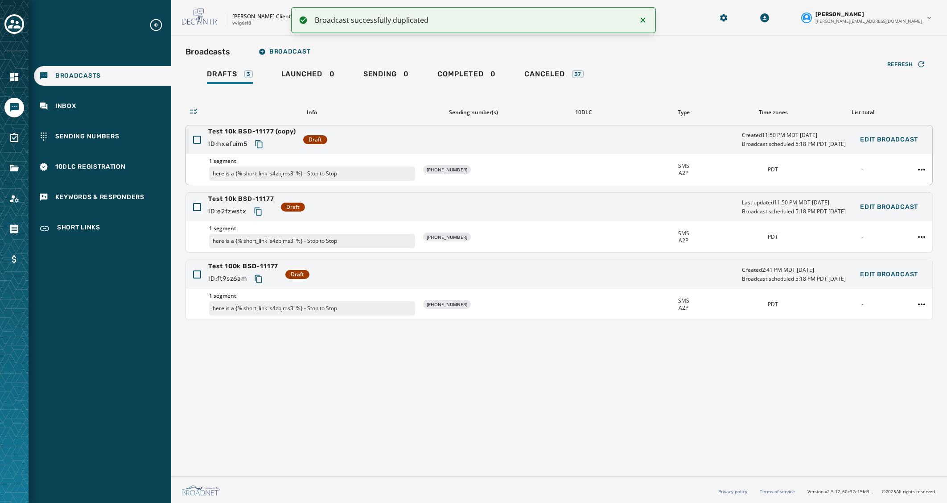
click at [290, 135] on span "Test 10k BSD-11177 (copy)" at bounding box center [252, 131] width 88 height 9
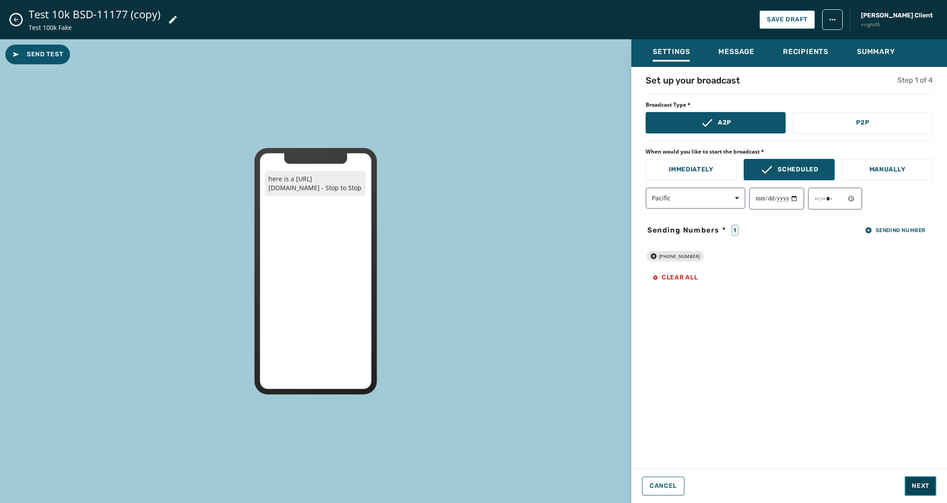
click at [919, 480] on button "Next" at bounding box center [921, 486] width 32 height 20
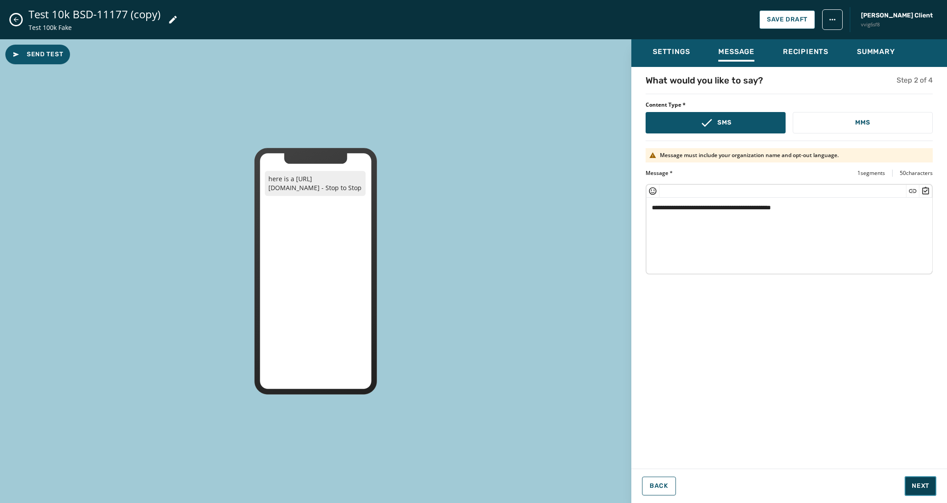
click at [920, 483] on span "Next" at bounding box center [920, 485] width 17 height 9
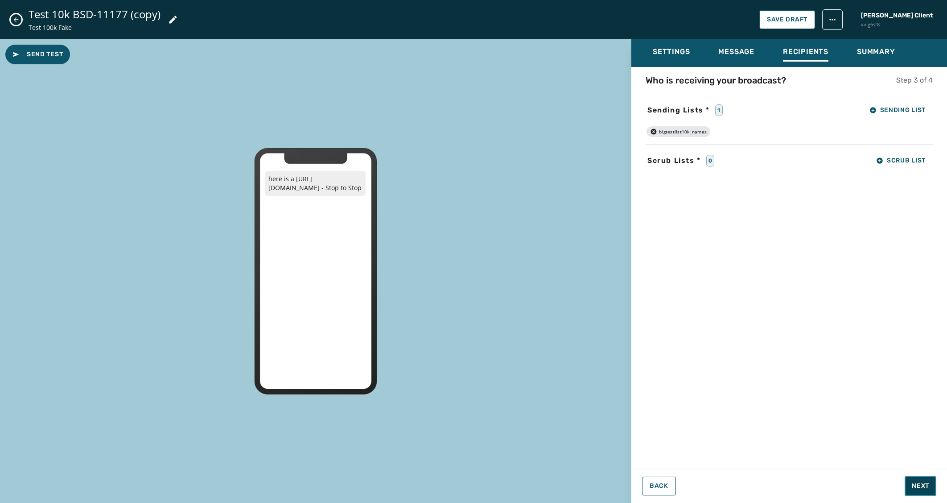
click at [920, 484] on span "Next" at bounding box center [920, 485] width 17 height 9
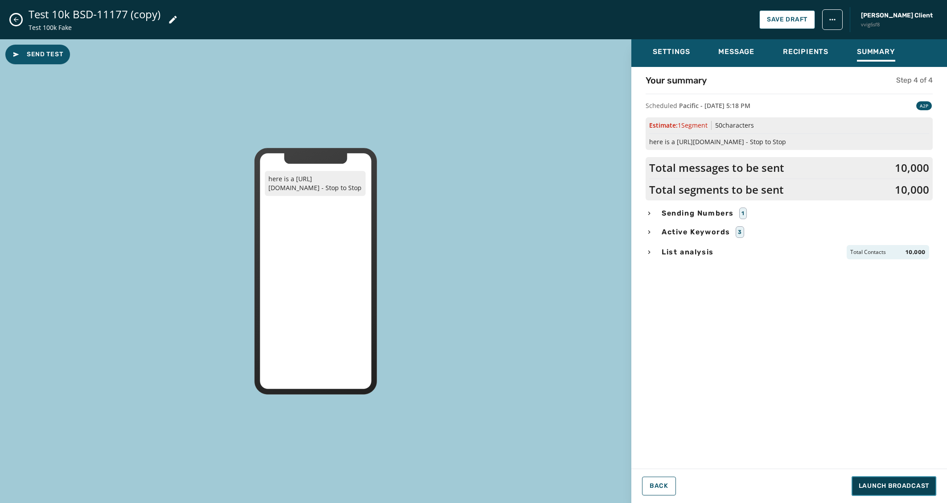
click at [920, 486] on span "Launch Broadcast" at bounding box center [894, 485] width 70 height 9
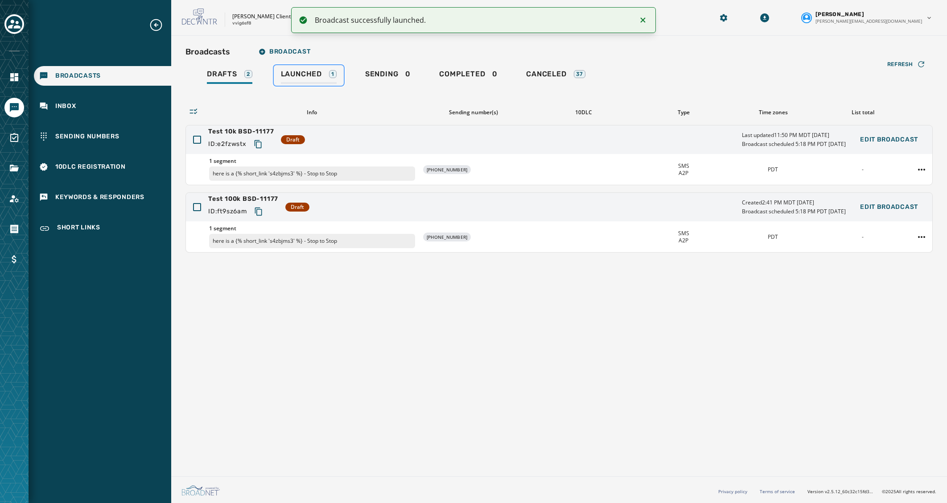
click at [317, 72] on span "Launched" at bounding box center [301, 74] width 41 height 9
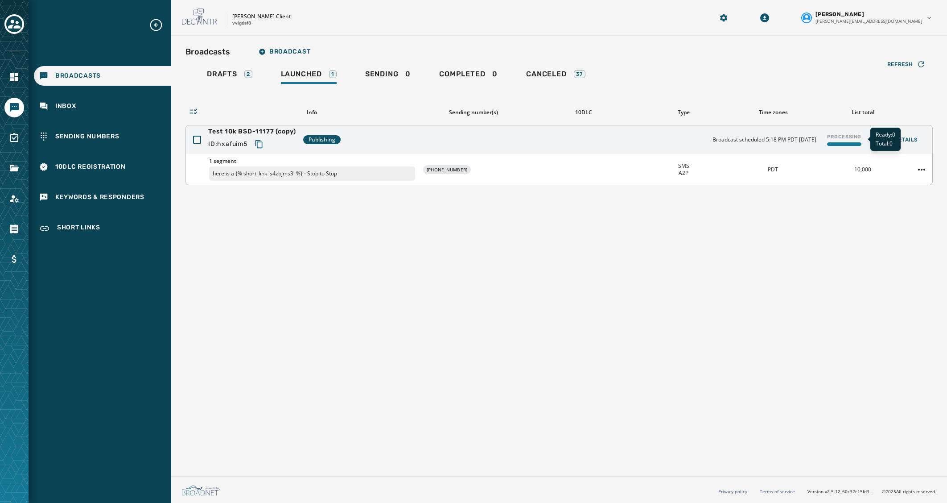
click at [848, 138] on div "Processing" at bounding box center [844, 140] width 41 height 20
click at [808, 378] on div "Broadcasts Broadcast Drafts 2 Launched 1 Sending 0 Completed 0 Canceled 37 Refr…" at bounding box center [559, 254] width 776 height 437
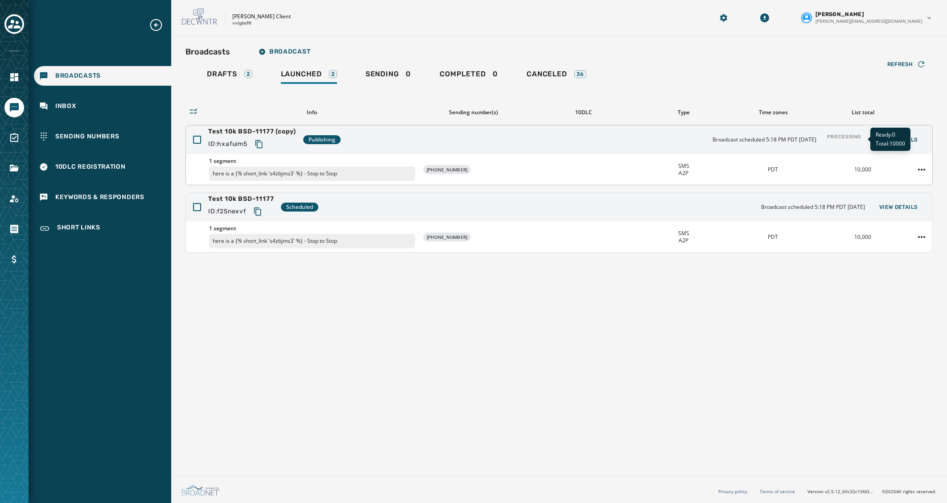
click at [839, 135] on div "Processing" at bounding box center [844, 140] width 41 height 20
click at [924, 236] on html "Broadcasts Inbox Sending Numbers 10DLC Registration Keywords & Responders Short…" at bounding box center [473, 251] width 947 height 503
drag, startPoint x: 816, startPoint y: 318, endPoint x: 819, endPoint y: 301, distance: 17.3
click at [816, 318] on html "Broadcasts Inbox Sending Numbers 10DLC Registration Keywords & Responders Short…" at bounding box center [473, 251] width 947 height 503
click at [825, 240] on div "1 segment here is a {% short_link 's4zbjms3' %} - Stop to Stop +1 231 290-8929 …" at bounding box center [559, 236] width 746 height 31
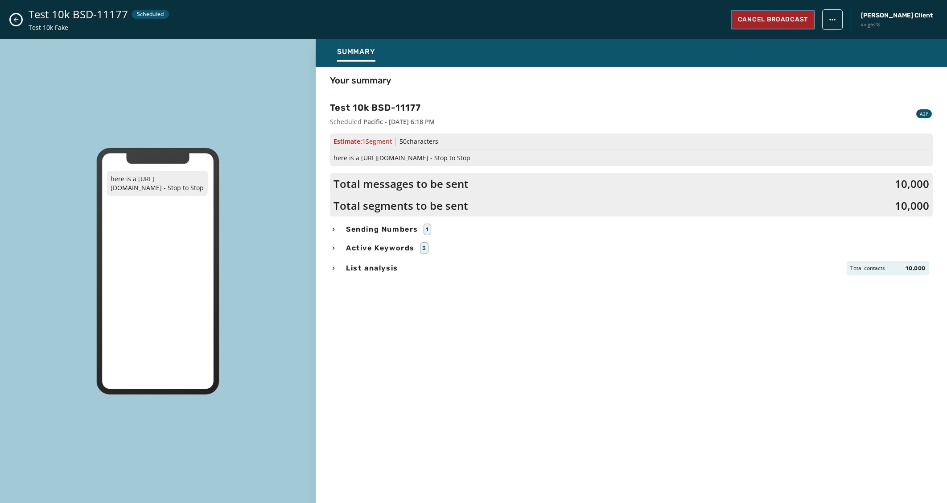
click at [808, 23] on span "Cancel Broadcast" at bounding box center [773, 19] width 70 height 9
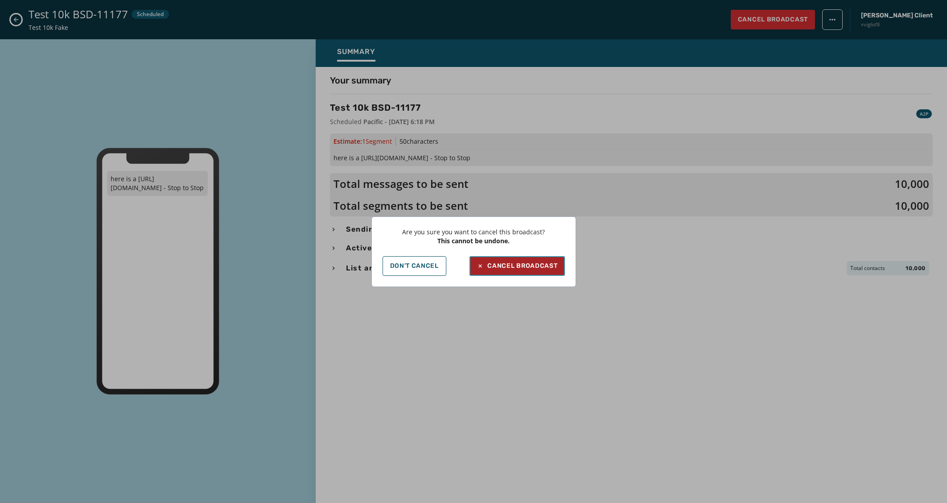
click at [535, 270] on div "Cancel Broadcast" at bounding box center [517, 265] width 81 height 9
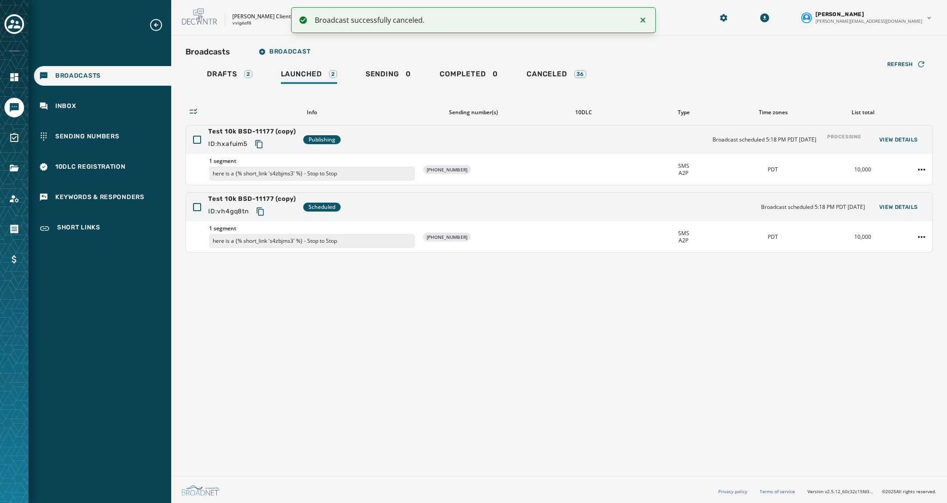
click at [766, 293] on div "Broadcasts Broadcast Drafts 2 Launched 2 Sending 0 Completed 0 Canceled 36 Refr…" at bounding box center [559, 254] width 776 height 437
click at [903, 63] on span "Refresh" at bounding box center [900, 64] width 26 height 7
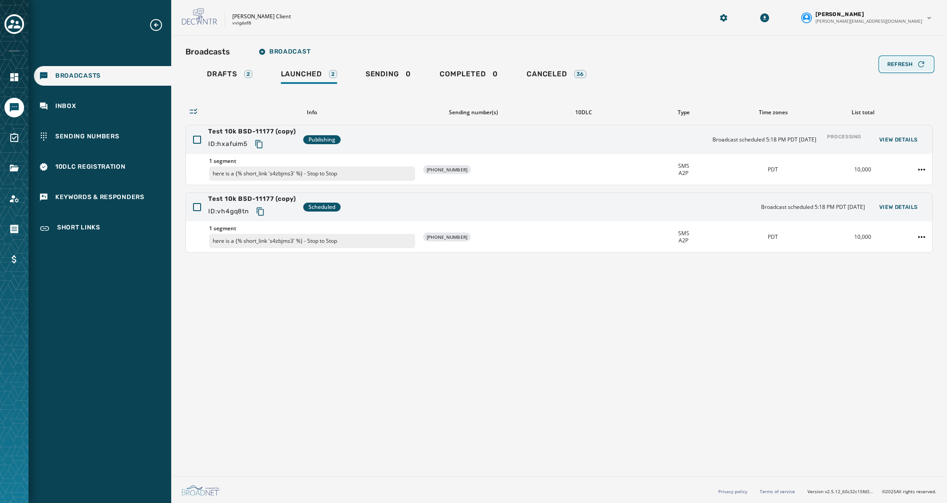
click at [903, 63] on span "Refresh" at bounding box center [900, 64] width 26 height 7
click at [911, 62] on span "Refresh" at bounding box center [900, 64] width 26 height 7
click at [923, 232] on html "Broadcasts Inbox Sending Numbers 10DLC Registration Keywords & Responders Short…" at bounding box center [473, 251] width 947 height 503
click at [885, 266] on div "Delete broadcast" at bounding box center [897, 264] width 65 height 14
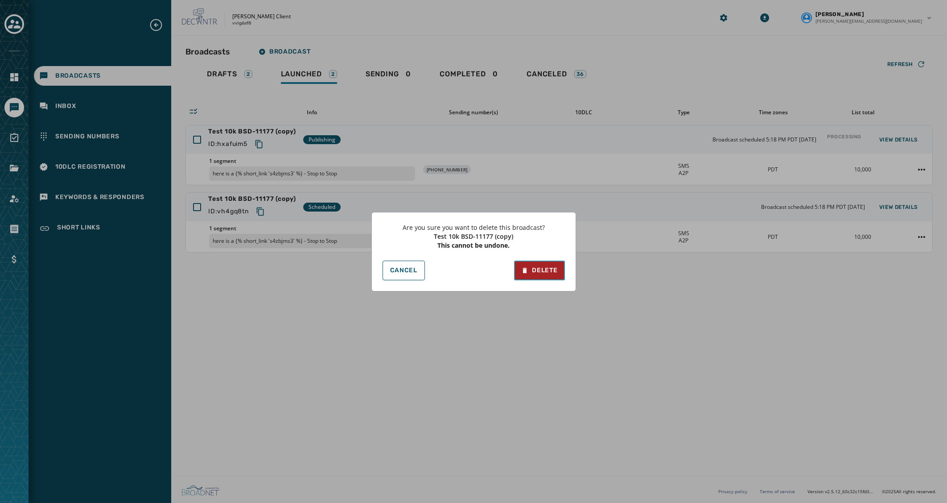
click at [541, 271] on div "Delete" at bounding box center [539, 270] width 36 height 9
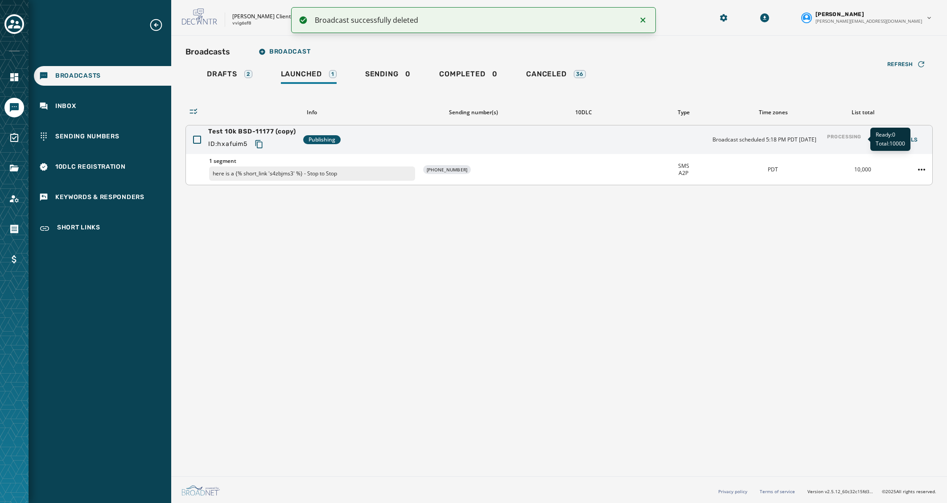
click at [841, 138] on div "Processing" at bounding box center [844, 140] width 41 height 20
click at [909, 64] on span "Refresh" at bounding box center [900, 64] width 26 height 7
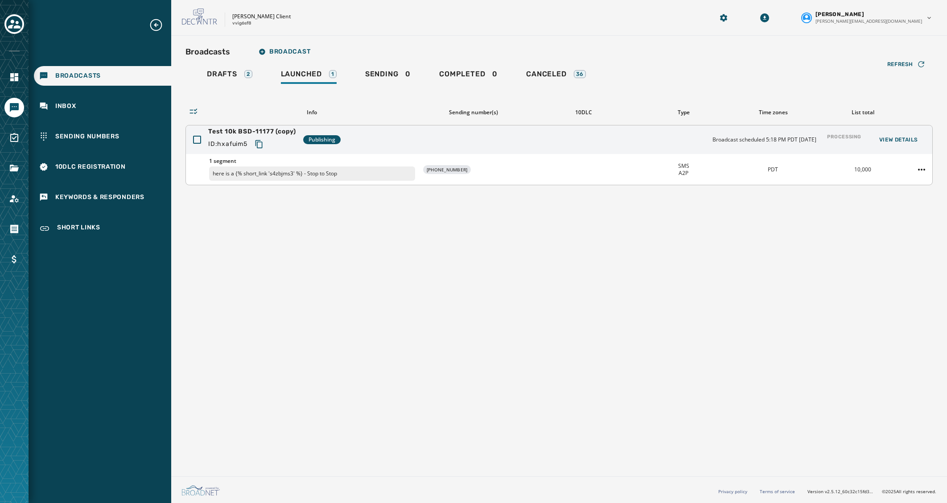
click at [849, 138] on div "Processing" at bounding box center [844, 140] width 41 height 20
click at [923, 168] on html "Broadcasts Inbox Sending Numbers 10DLC Registration Keywords & Responders Short…" at bounding box center [473, 251] width 947 height 503
click at [882, 198] on div "Delete broadcast" at bounding box center [897, 197] width 65 height 14
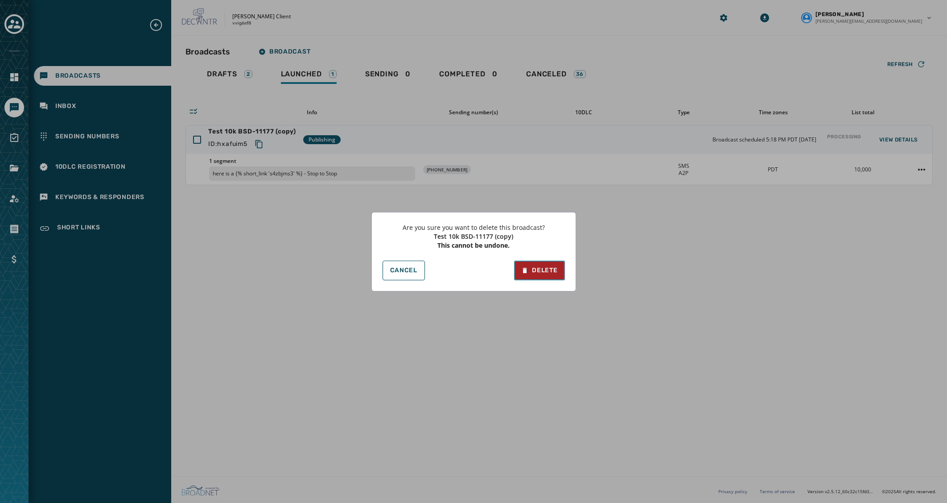
click at [544, 275] on button "Delete" at bounding box center [539, 270] width 50 height 20
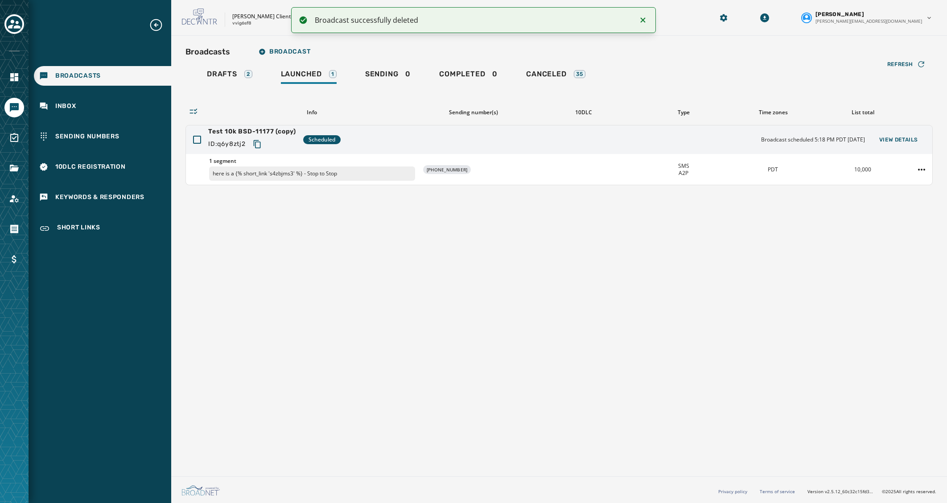
click at [543, 335] on div "Broadcasts Broadcast Drafts 2 Launched 1 Sending 0 Completed 0 Canceled 35 Refr…" at bounding box center [559, 254] width 776 height 437
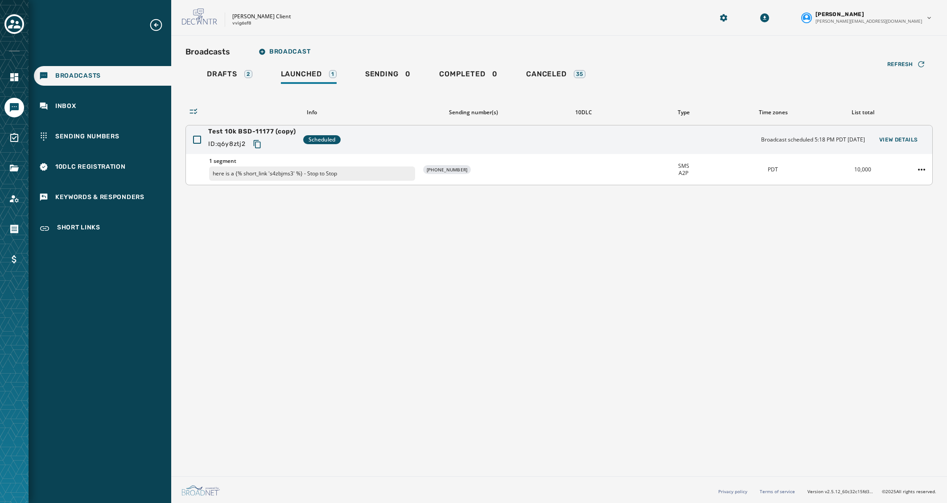
click at [808, 166] on div "PDT" at bounding box center [773, 169] width 82 height 7
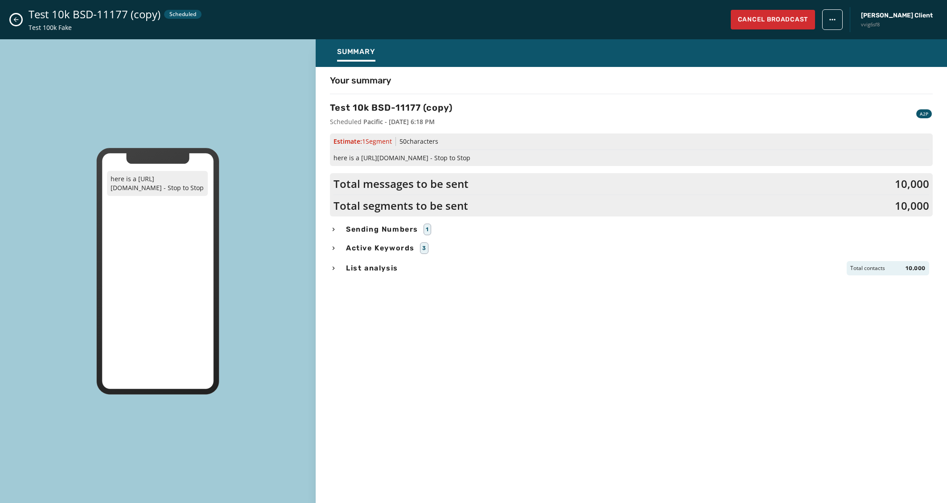
click at [876, 22] on html "Broadcasts Inbox Sending Numbers 10DLC Registration Keywords & Responders Short…" at bounding box center [473, 251] width 947 height 503
click at [768, 90] on html "Broadcasts Inbox Sending Numbers 10DLC Registration Keywords & Responders Short…" at bounding box center [473, 251] width 947 height 503
click at [19, 22] on icon "Close admin drawer" at bounding box center [15, 19] width 7 height 7
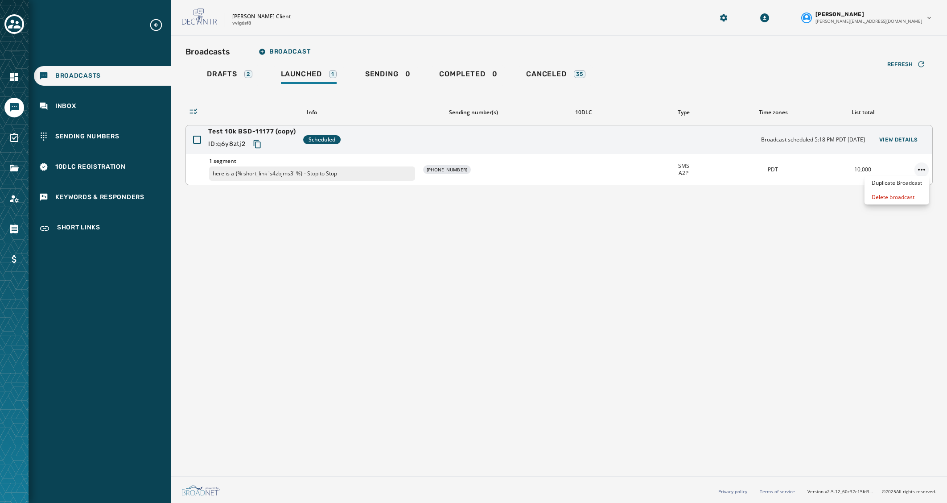
click at [920, 172] on html "Broadcasts Inbox Sending Numbers 10DLC Registration Keywords & Responders Short…" at bounding box center [473, 251] width 947 height 503
click at [913, 183] on div "Duplicate Broadcast" at bounding box center [897, 183] width 65 height 14
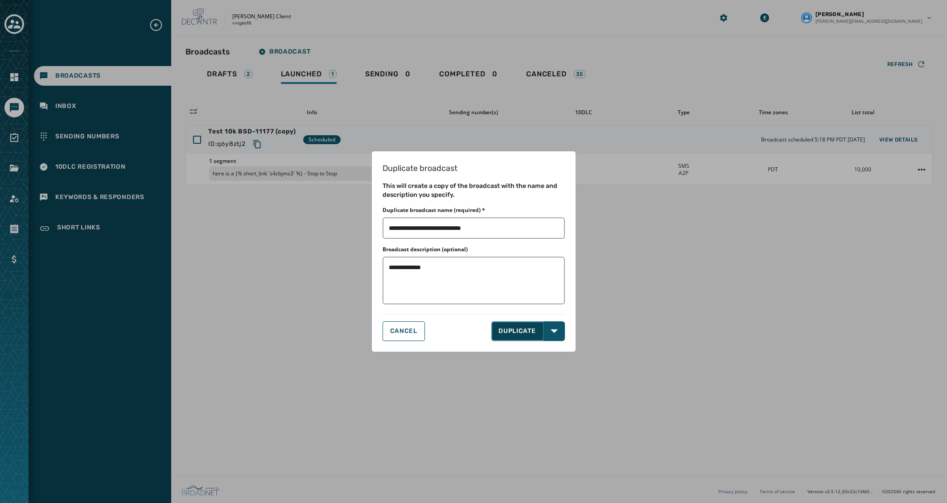
click at [527, 337] on button "DUPLICATE" at bounding box center [517, 331] width 52 height 20
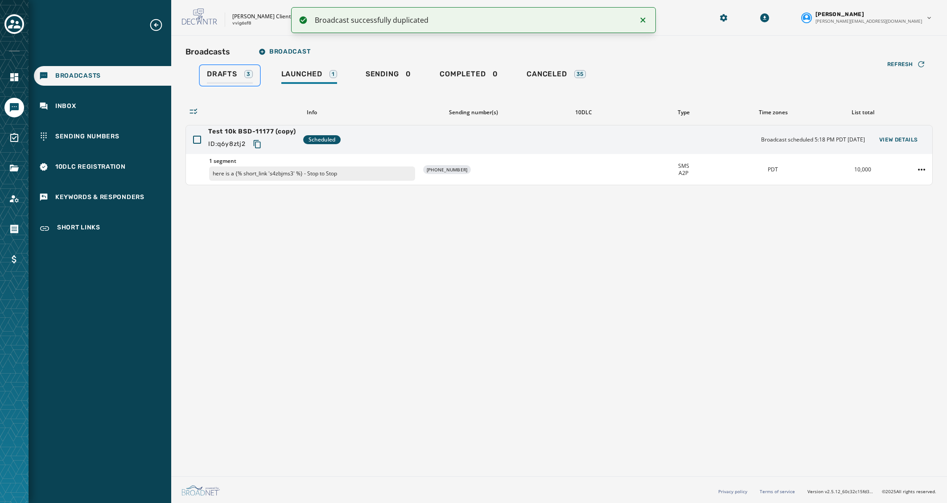
click at [232, 74] on span "Drafts" at bounding box center [222, 74] width 30 height 9
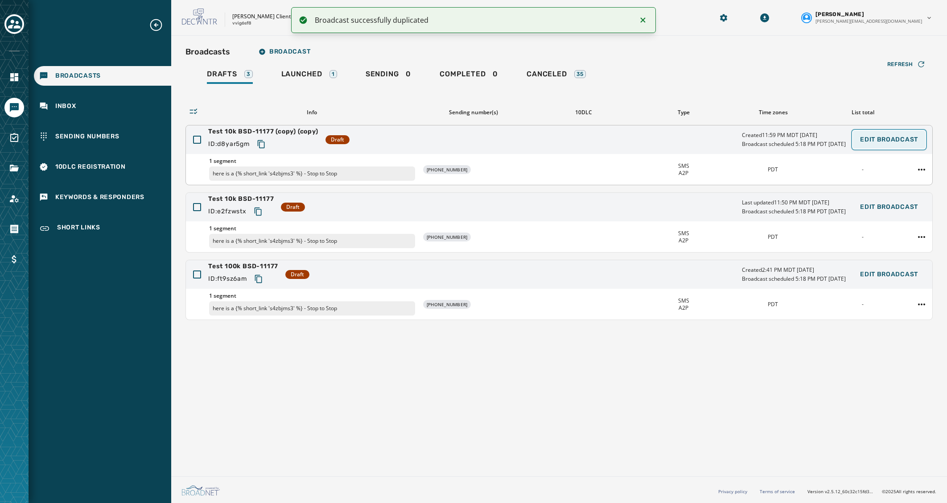
click at [893, 142] on span "Edit Broadcast" at bounding box center [889, 139] width 58 height 7
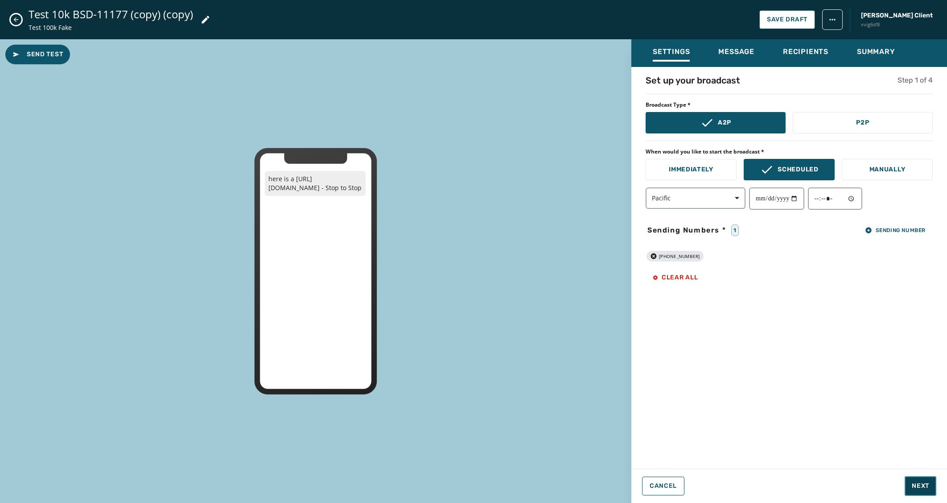
click at [926, 482] on span "Next" at bounding box center [920, 485] width 17 height 9
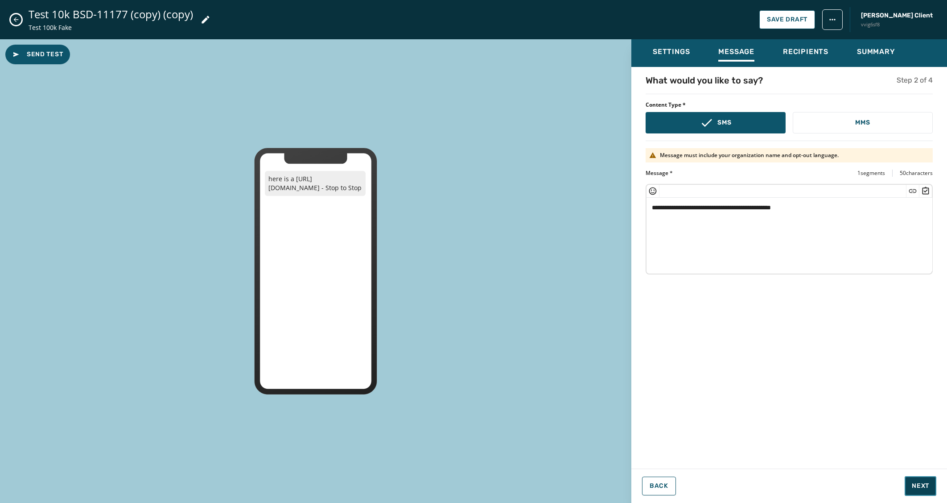
click at [926, 482] on span "Next" at bounding box center [920, 485] width 17 height 9
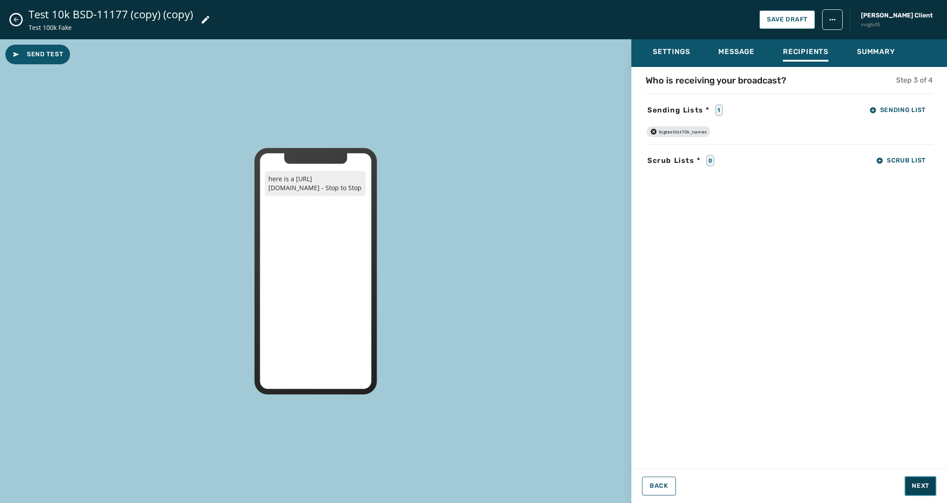
click at [926, 482] on span "Next" at bounding box center [920, 485] width 17 height 9
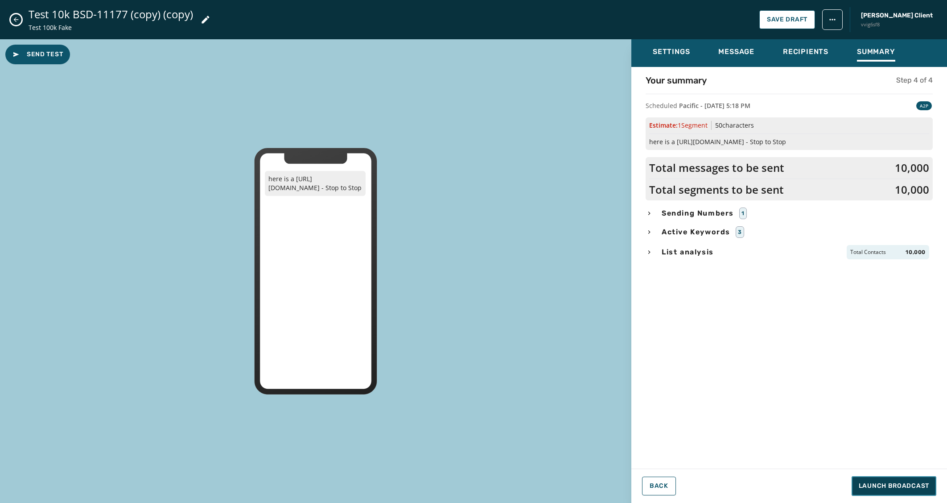
click at [926, 482] on span "Launch Broadcast" at bounding box center [894, 485] width 70 height 9
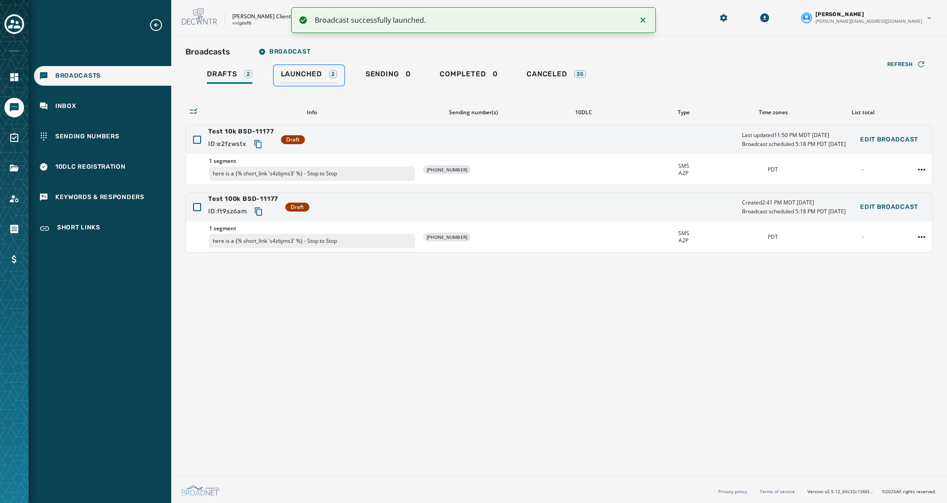
click at [301, 68] on link "Launched 2" at bounding box center [309, 75] width 70 height 21
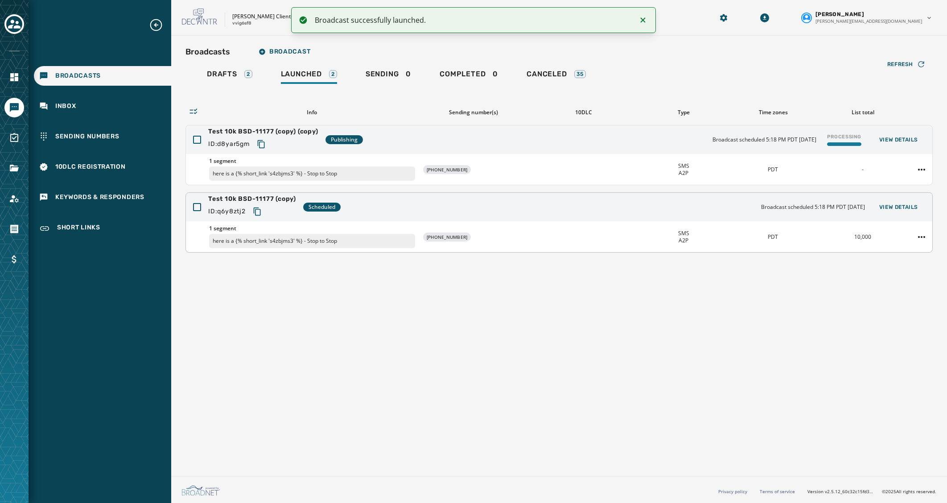
click at [927, 230] on div at bounding box center [921, 237] width 21 height 14
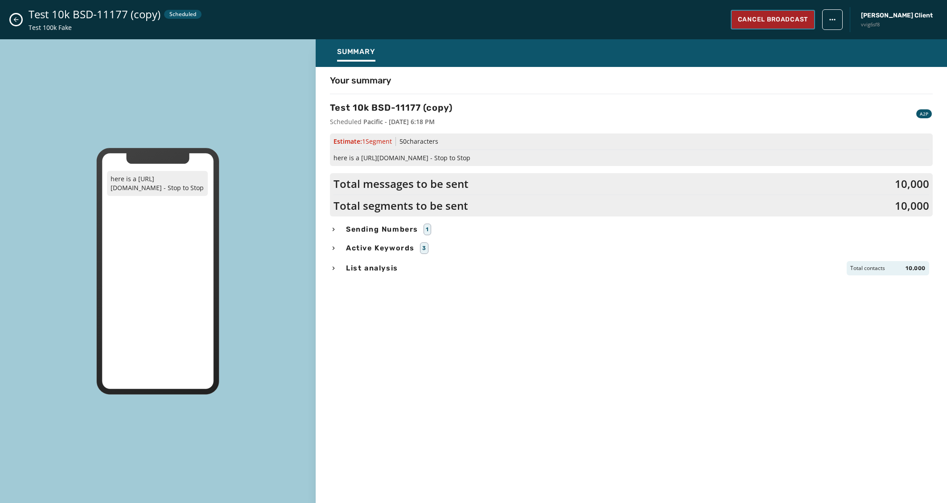
click at [808, 18] on span "Cancel Broadcast" at bounding box center [773, 19] width 70 height 9
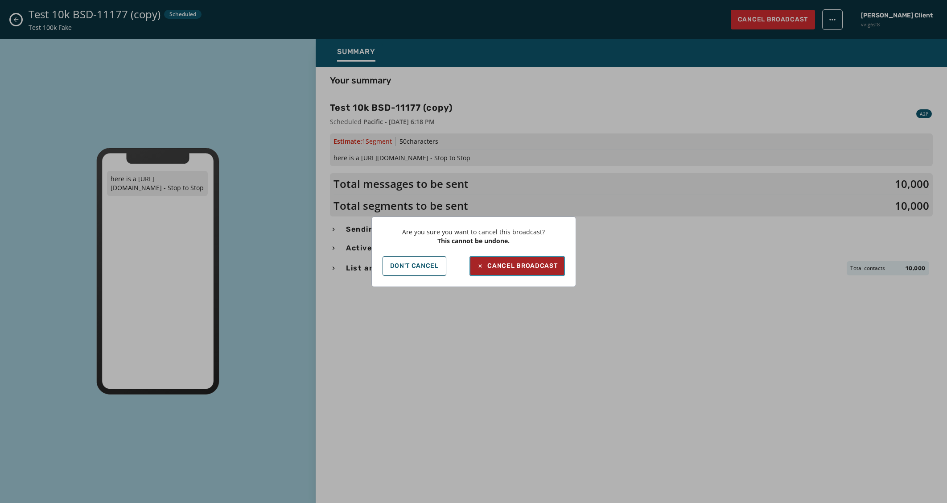
click at [517, 266] on div "Cancel Broadcast" at bounding box center [517, 265] width 81 height 9
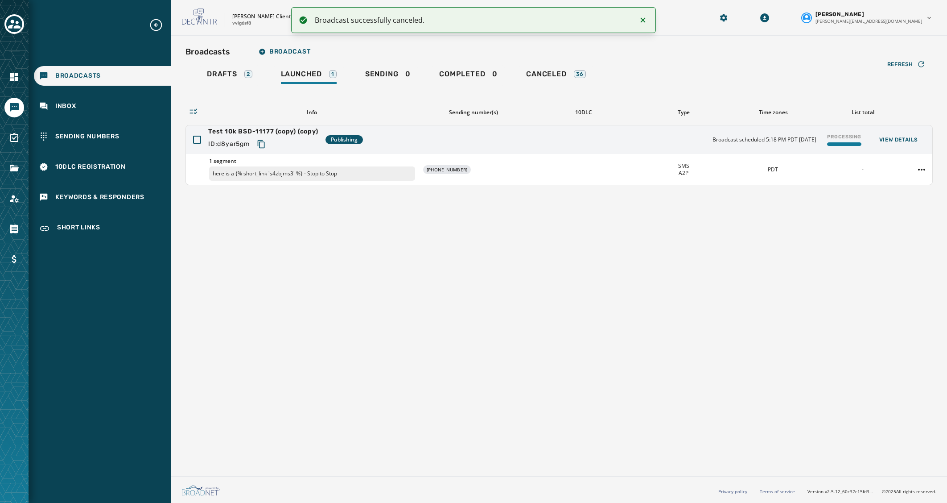
click at [823, 328] on div "Broadcasts Broadcast Drafts 2 Launched 1 Sending 0 Completed 0 Canceled 36 Refr…" at bounding box center [559, 254] width 776 height 437
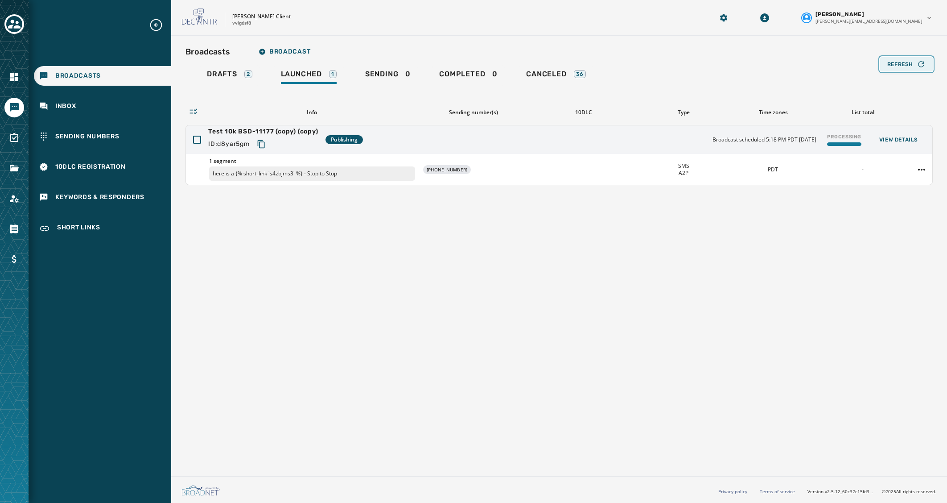
click at [917, 65] on icon "button" at bounding box center [921, 64] width 9 height 9
click at [632, 297] on div "Broadcasts Broadcast Drafts 2 Launched 1 Sending 0 Completed 0 Canceled 36 Refr…" at bounding box center [559, 254] width 776 height 437
click at [850, 138] on div "Processing" at bounding box center [844, 140] width 41 height 20
click at [919, 65] on icon "button" at bounding box center [921, 64] width 6 height 6
drag, startPoint x: 297, startPoint y: 249, endPoint x: 226, endPoint y: 172, distance: 104.8
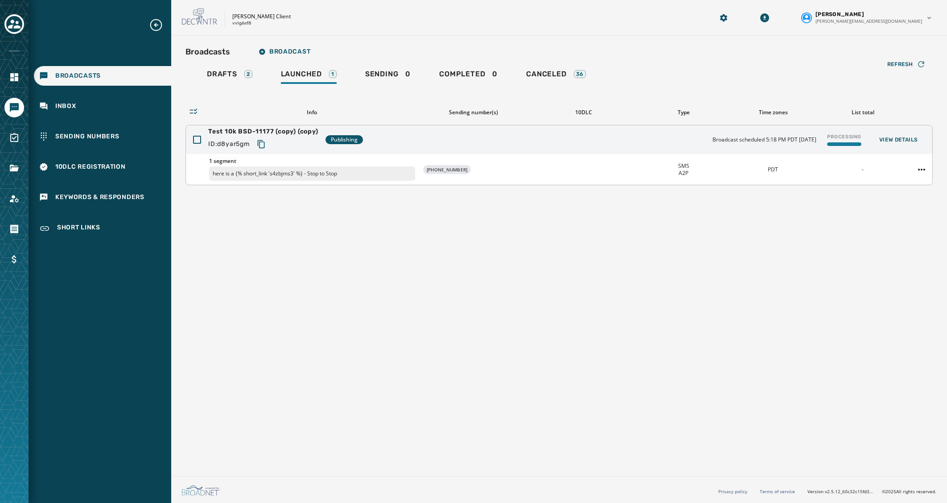
click at [297, 249] on div "Broadcasts Broadcast Drafts 2 Launched 1 Sending 0 Completed 0 Canceled 36 Refr…" at bounding box center [559, 254] width 776 height 437
click at [908, 139] on span "View Details" at bounding box center [898, 139] width 39 height 7
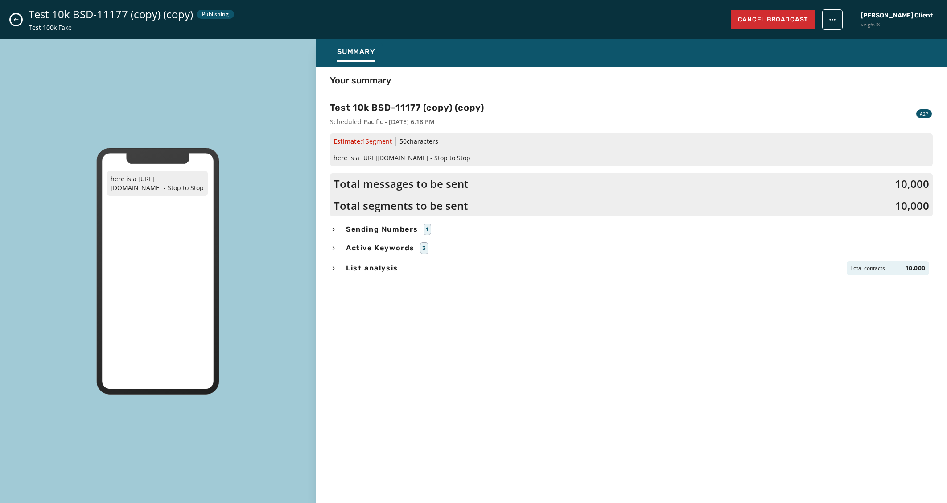
click at [14, 20] on icon "Close admin drawer" at bounding box center [16, 19] width 5 height 5
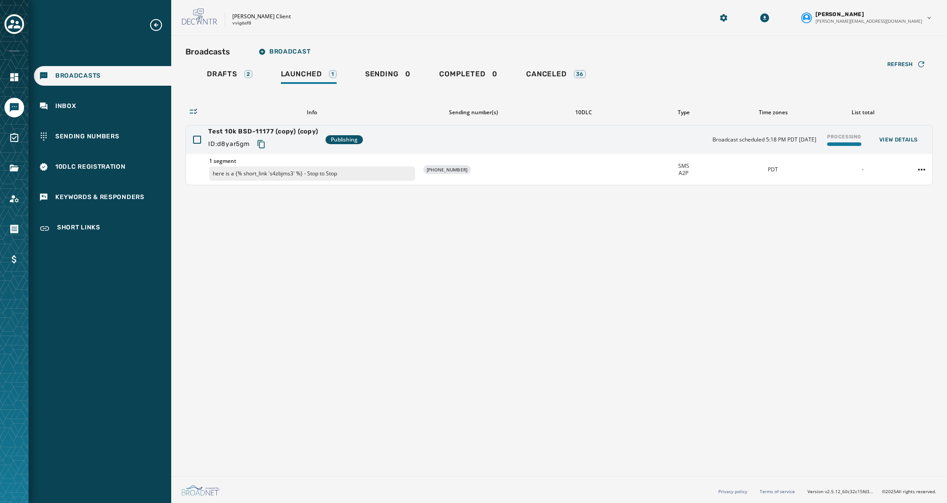
click at [566, 342] on div "Broadcasts Broadcast Drafts 2 Launched 1 Sending 0 Completed 0 Canceled 36 Refr…" at bounding box center [559, 254] width 776 height 437
click at [257, 336] on div "Broadcasts Broadcast Drafts 2 Launched 1 Sending 0 Completed 0 Canceled 36 Refr…" at bounding box center [559, 254] width 776 height 437
click at [524, 408] on div "Broadcasts Broadcast Drafts 2 Launched 1 Sending 0 Completed 0 Canceled 36 Refr…" at bounding box center [559, 254] width 776 height 437
click at [898, 68] on div "Refresh" at bounding box center [906, 64] width 38 height 9
click at [850, 136] on div "Processing" at bounding box center [844, 140] width 41 height 20
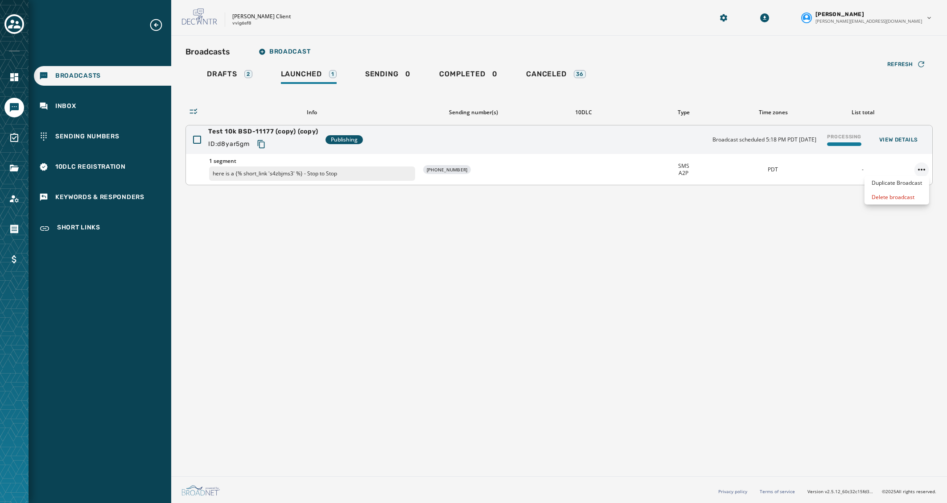
click at [925, 167] on html "Broadcasts Inbox Sending Numbers 10DLC Registration Keywords & Responders Short…" at bounding box center [473, 251] width 947 height 503
click at [909, 195] on div "Delete broadcast" at bounding box center [897, 197] width 65 height 14
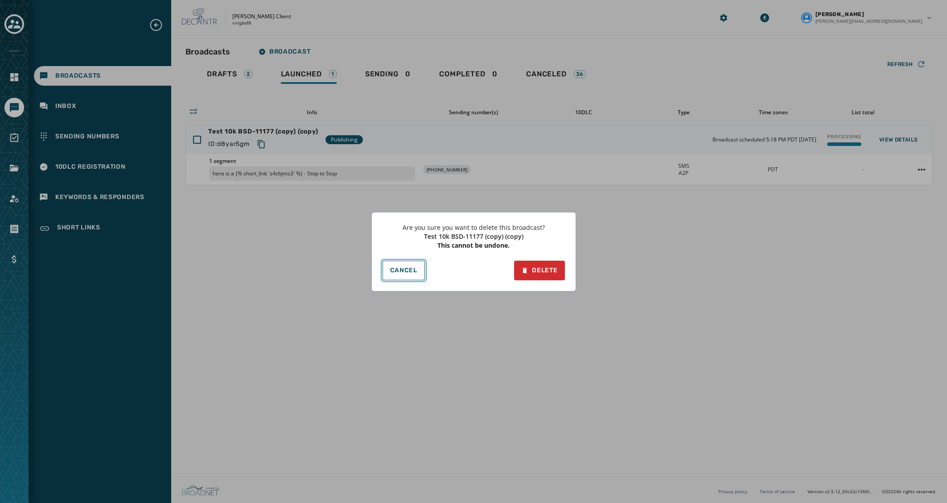
drag, startPoint x: 408, startPoint y: 270, endPoint x: 457, endPoint y: 249, distance: 53.5
click at [428, 261] on div "Cancel Delete" at bounding box center [474, 270] width 182 height 20
click at [414, 269] on span "Cancel" at bounding box center [403, 270] width 27 height 7
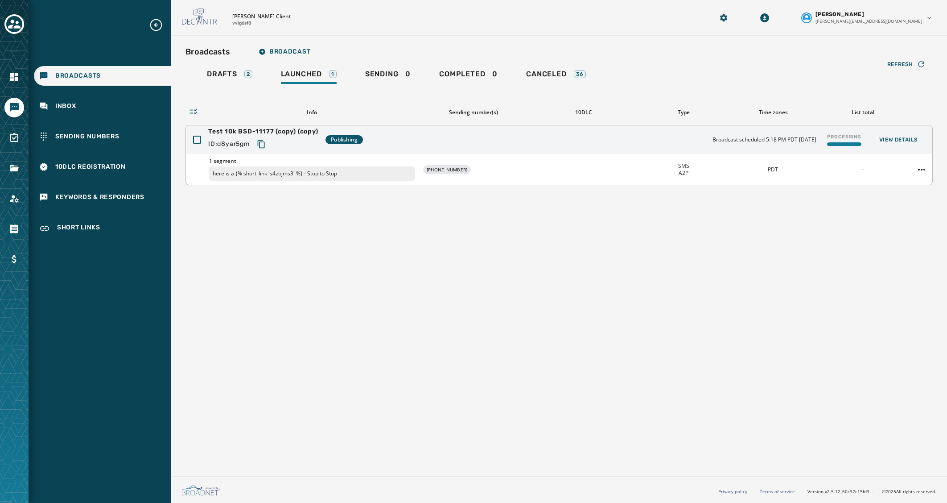
click at [775, 137] on span "Broadcast scheduled 5:18 PM PDT October 2, 2025" at bounding box center [765, 139] width 104 height 7
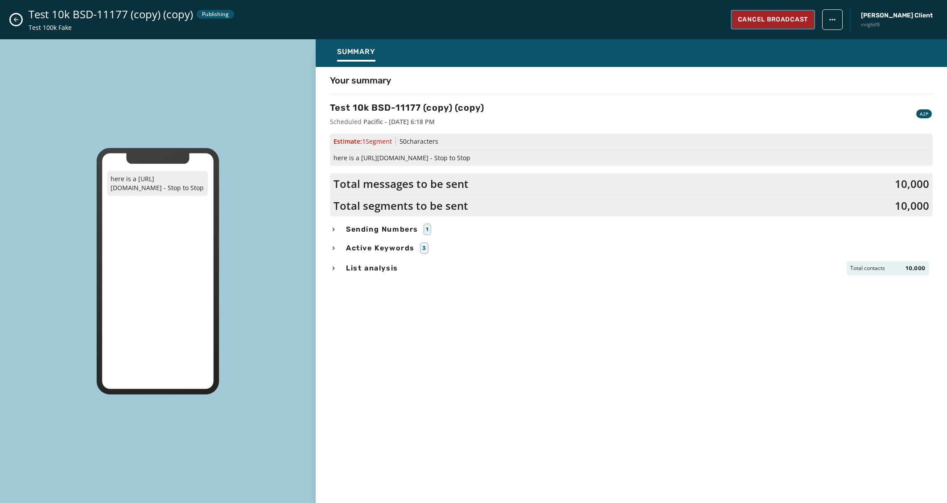
click at [796, 20] on span "Cancel Broadcast" at bounding box center [773, 19] width 70 height 9
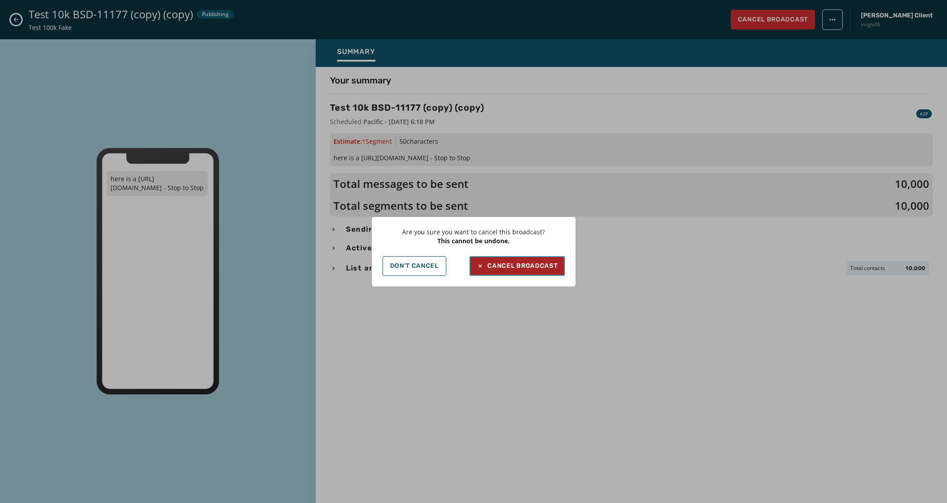
click at [515, 261] on button "Cancel Broadcast" at bounding box center [517, 266] width 95 height 20
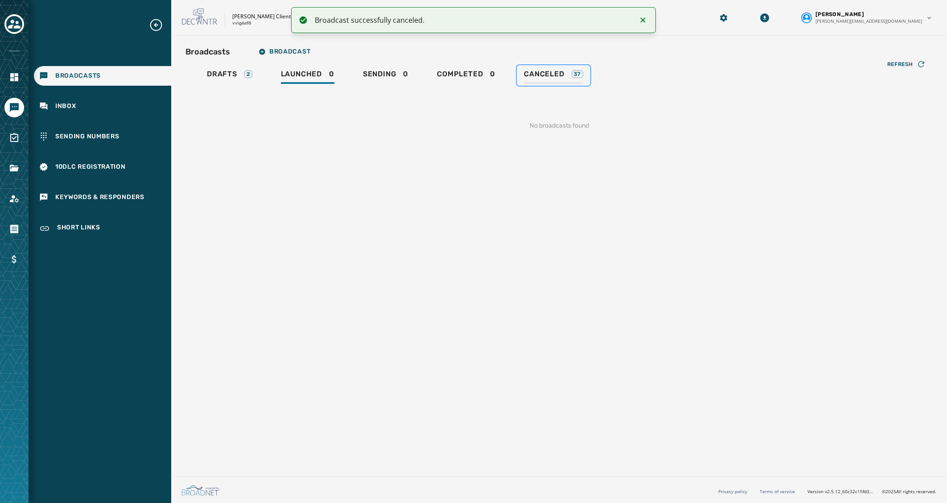
click at [540, 79] on div "Canceled 37" at bounding box center [553, 77] width 59 height 14
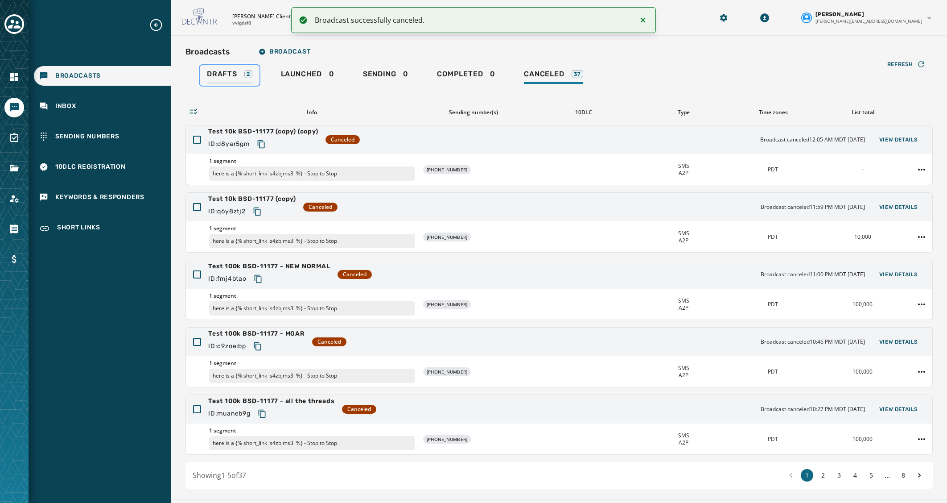
click at [232, 75] on span "Drafts" at bounding box center [222, 74] width 30 height 9
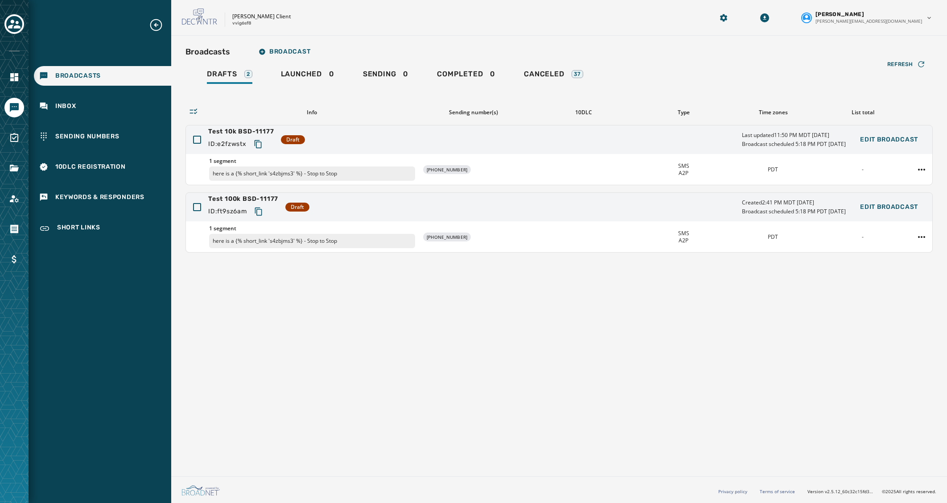
click at [423, 460] on div "Broadcasts Broadcast Drafts 2 Launched 0 Sending 0 Completed 0 Canceled 37 Refr…" at bounding box center [559, 254] width 776 height 437
click at [326, 76] on div "Launched 0" at bounding box center [308, 77] width 54 height 14
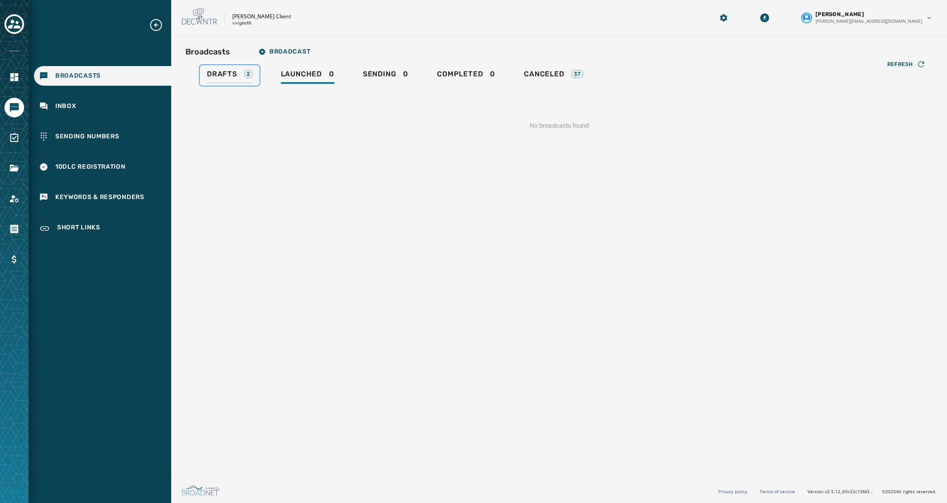
click at [225, 70] on span "Drafts" at bounding box center [222, 74] width 30 height 9
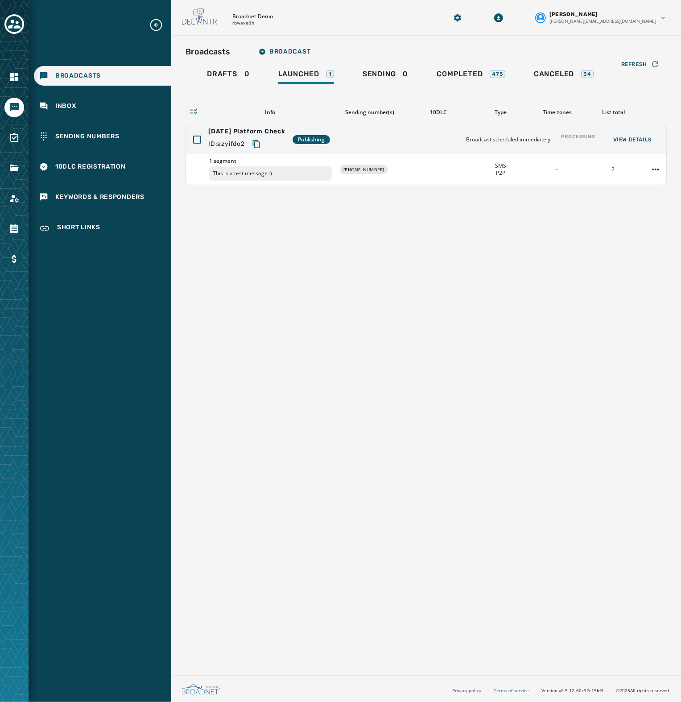
click at [292, 460] on div "Broadcasts Broadcast Drafts 0 Launched 1 Sending 0 Completed 475 Canceled 34 Re…" at bounding box center [426, 354] width 510 height 636
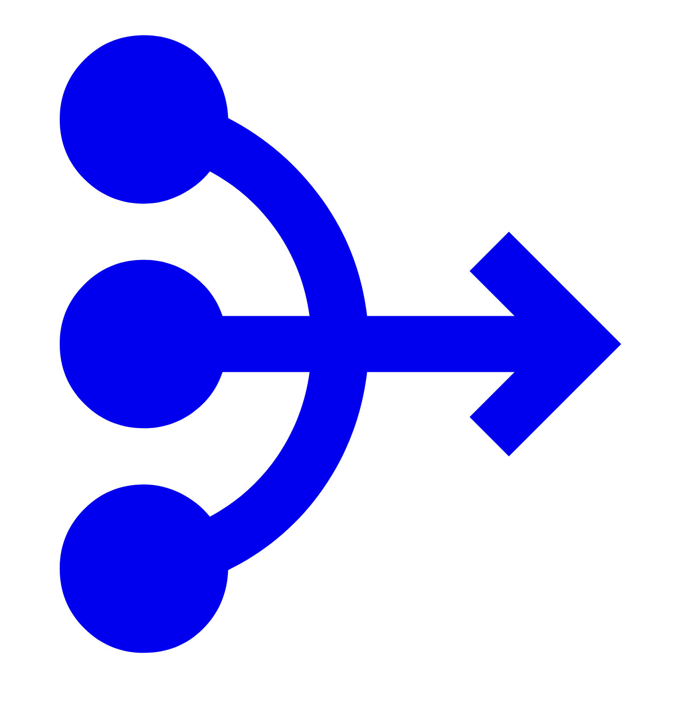
type input "****"
